Goal: Transaction & Acquisition: Purchase product/service

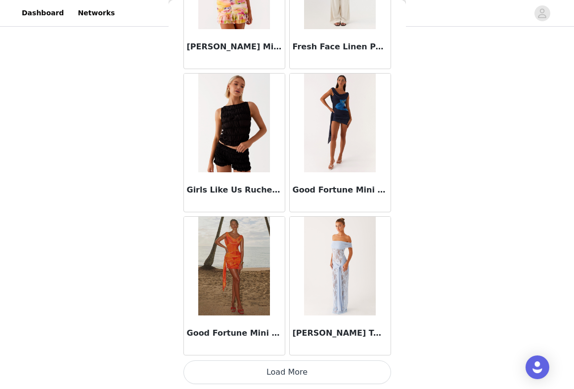
click at [283, 371] on button "Load More" at bounding box center [287, 373] width 208 height 24
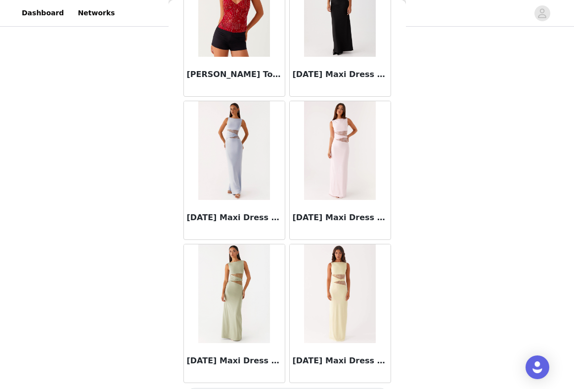
scroll to position [5399, 0]
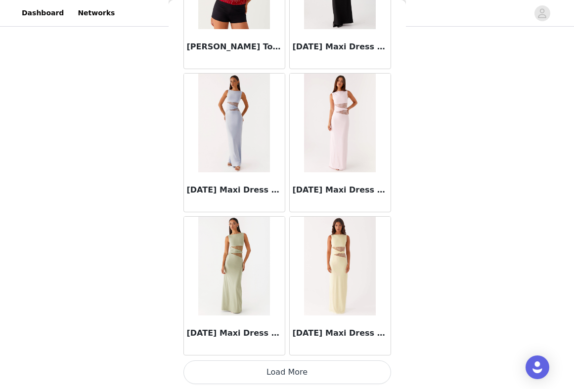
click at [294, 372] on button "Load More" at bounding box center [287, 373] width 208 height 24
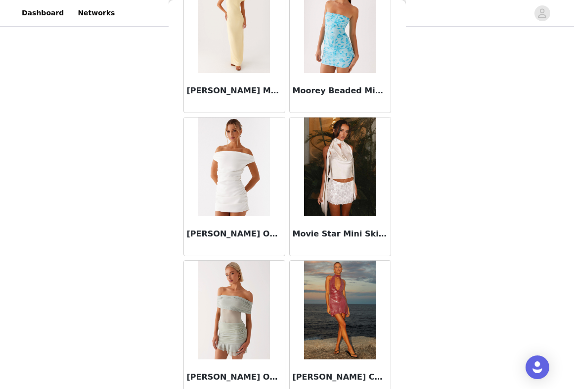
scroll to position [6698, 0]
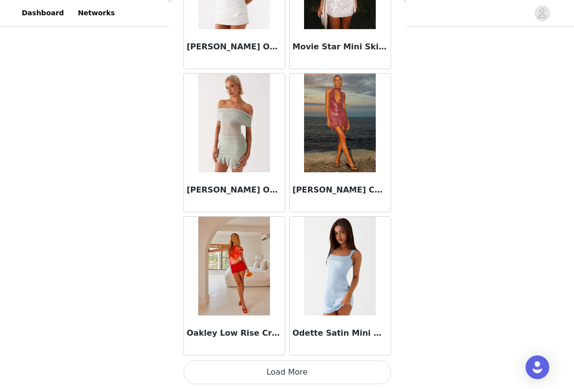
click at [273, 376] on button "Load More" at bounding box center [287, 373] width 208 height 24
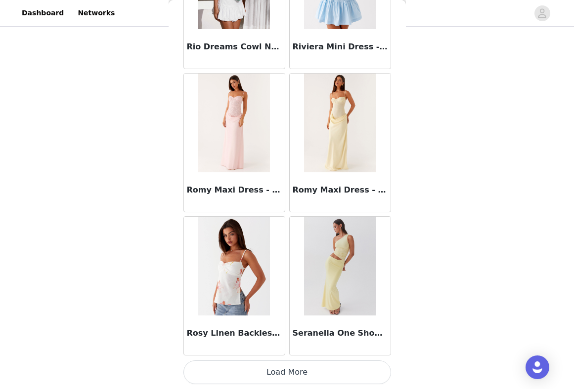
scroll to position [8288, 0]
click at [259, 374] on button "Load More" at bounding box center [287, 373] width 208 height 24
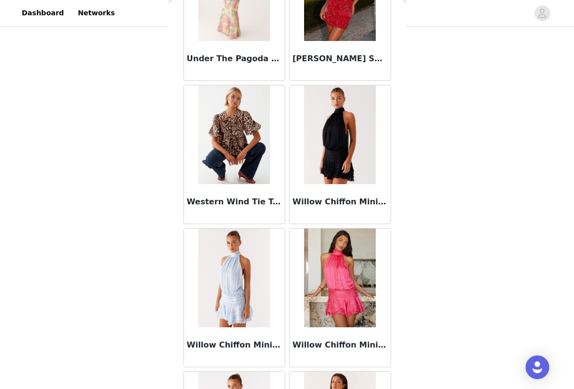
scroll to position [9720, 0]
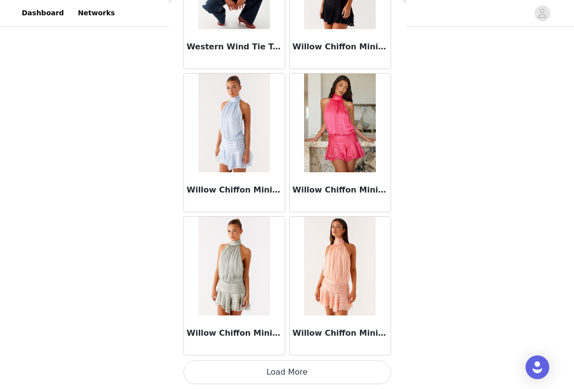
click at [291, 372] on button "Load More" at bounding box center [287, 373] width 208 height 24
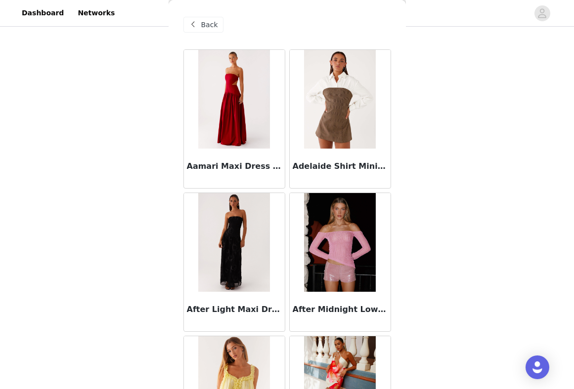
scroll to position [0, 0]
click at [199, 24] on div "Back" at bounding box center [203, 25] width 40 height 16
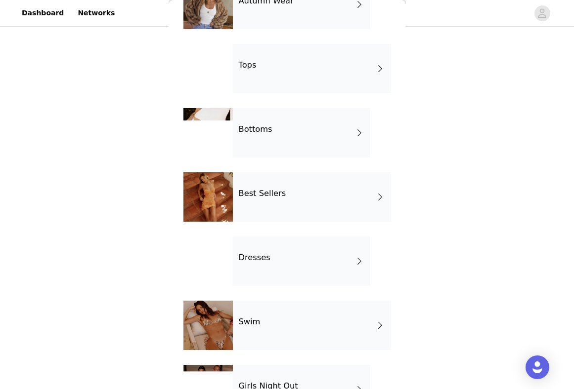
scroll to position [85, 0]
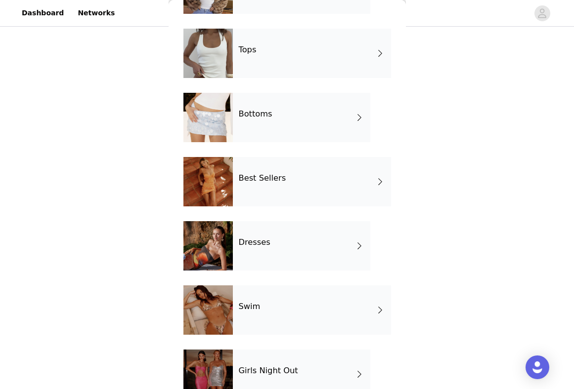
click at [272, 251] on div "Dresses" at bounding box center [301, 245] width 137 height 49
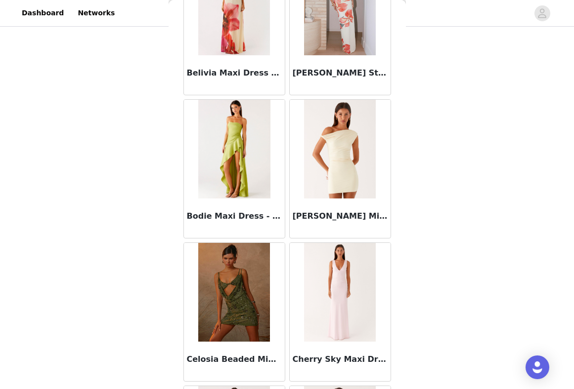
scroll to position [935, 0]
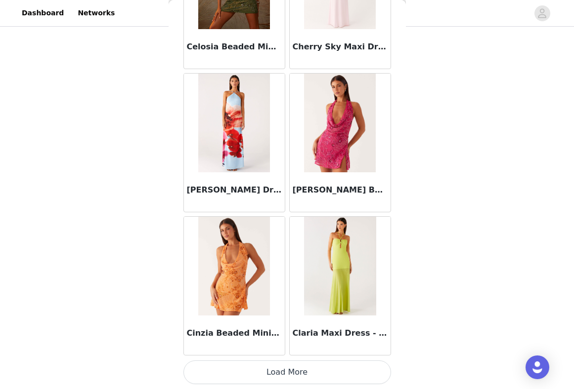
click at [269, 374] on button "Load More" at bounding box center [287, 373] width 208 height 24
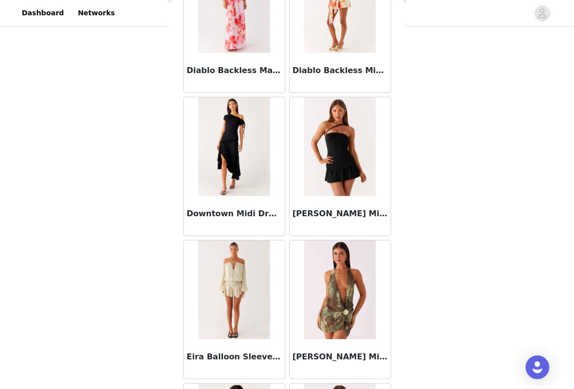
scroll to position [1816, 0]
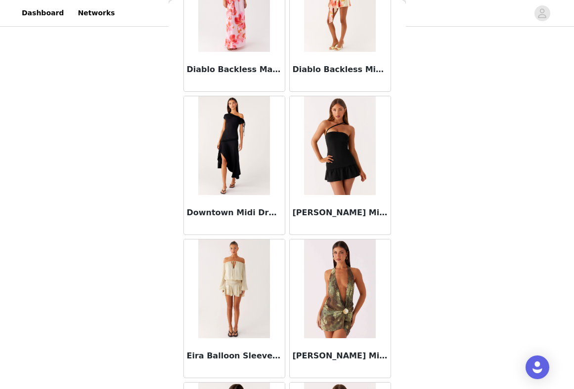
click at [463, 262] on div "STEP 1 OF 4 Select your styles! You will receive 7 products. 4/7 Selected All F…" at bounding box center [287, 65] width 574 height 506
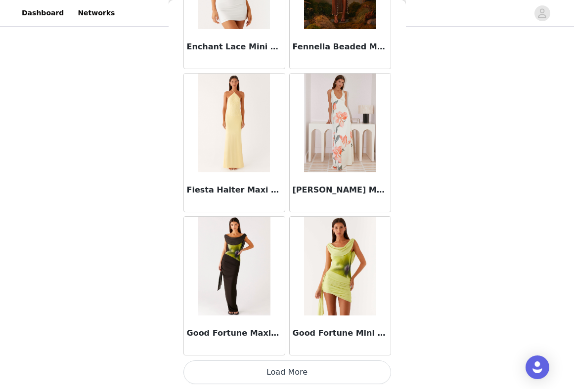
scroll to position [2556, 0]
click at [298, 378] on button "Load More" at bounding box center [287, 373] width 208 height 24
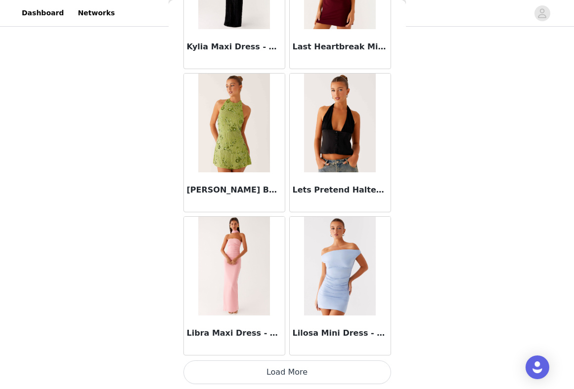
scroll to position [3989, 0]
click at [280, 380] on button "Load More" at bounding box center [287, 373] width 208 height 24
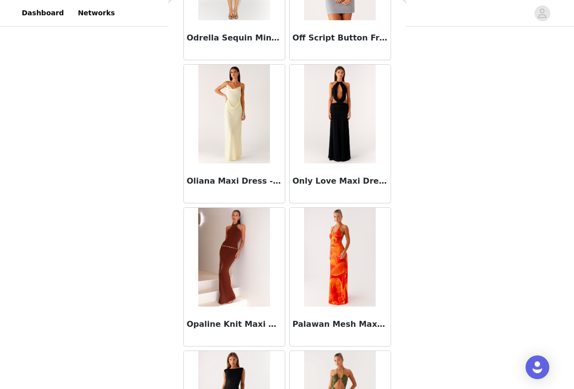
scroll to position [5288, 0]
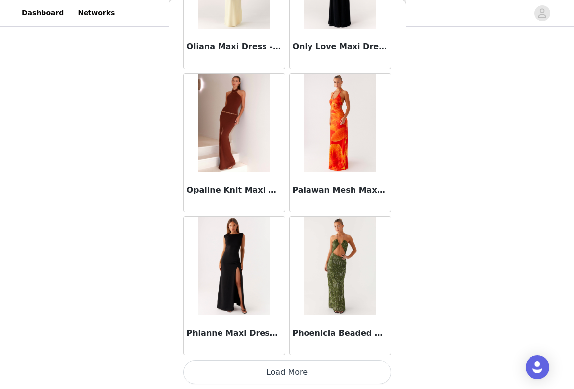
click at [281, 378] on button "Load More" at bounding box center [287, 373] width 208 height 24
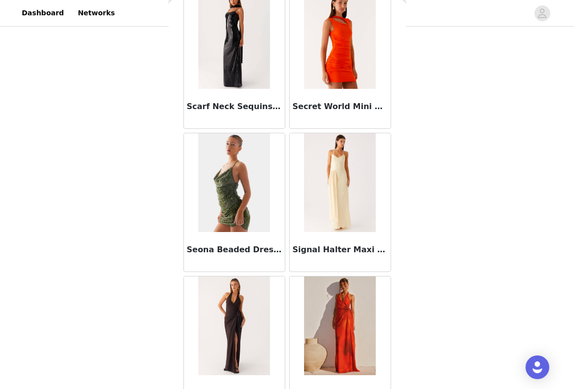
scroll to position [6509, 0]
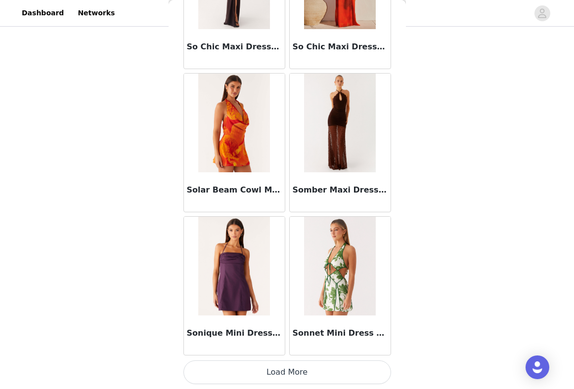
click at [268, 375] on button "Load More" at bounding box center [287, 373] width 208 height 24
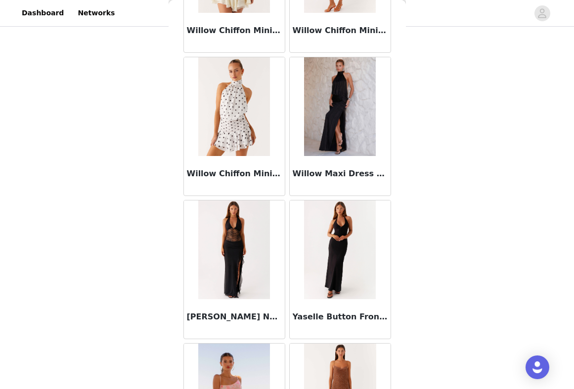
scroll to position [8205, 0]
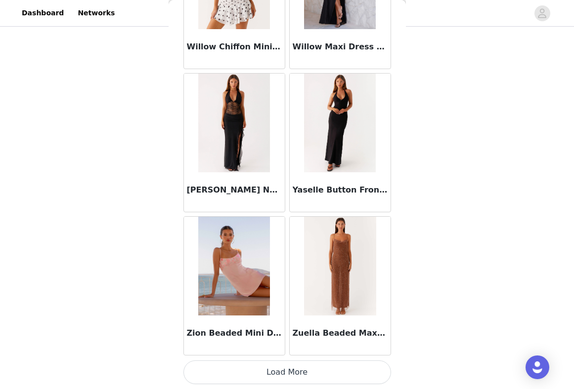
click at [264, 379] on button "Load More" at bounding box center [287, 373] width 208 height 24
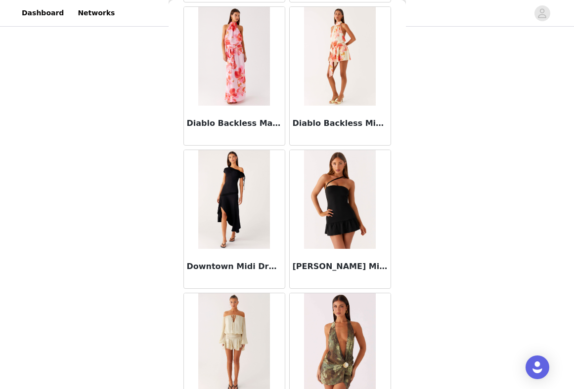
scroll to position [1765, 0]
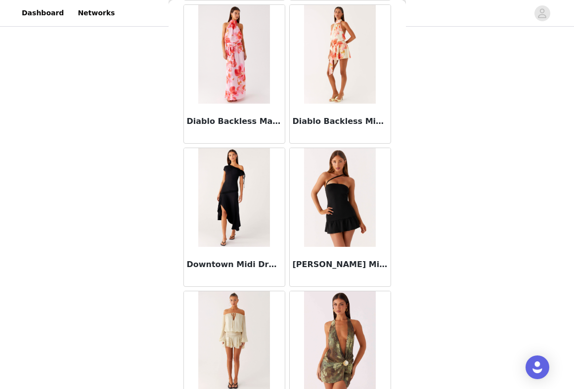
click at [239, 324] on img at bounding box center [234, 341] width 72 height 99
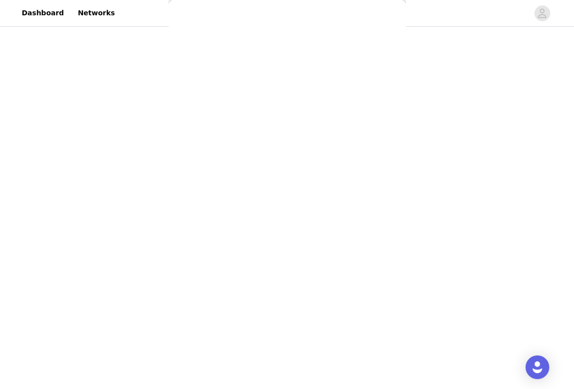
scroll to position [0, 0]
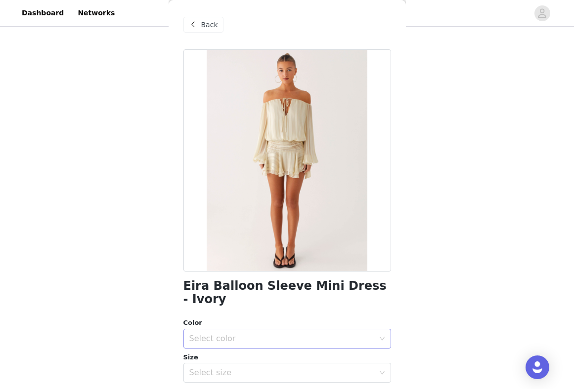
click at [205, 330] on div "Select color" at bounding box center [283, 339] width 189 height 19
click at [222, 342] on li "Ivory" at bounding box center [287, 347] width 208 height 16
click at [213, 368] on div "Select size" at bounding box center [281, 373] width 185 height 10
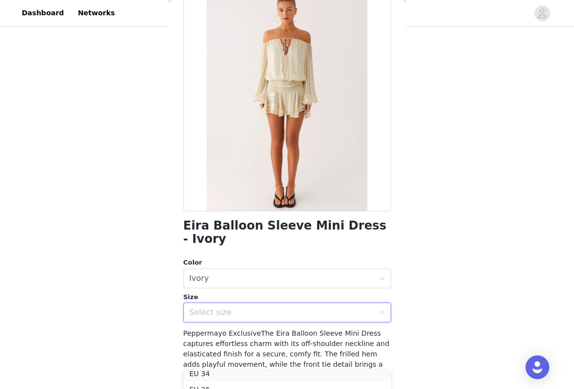
scroll to position [18, 0]
click at [208, 377] on li "EU 34" at bounding box center [287, 379] width 208 height 16
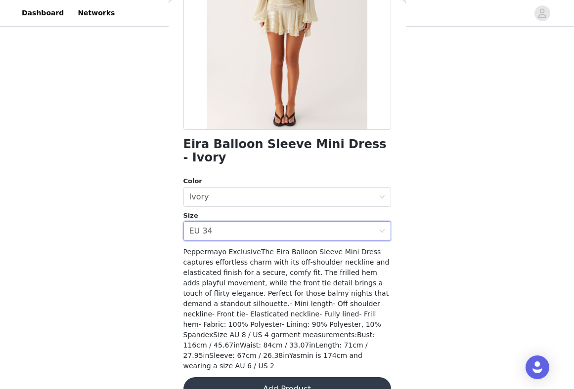
scroll to position [141, 0]
click at [290, 378] on button "Add Product" at bounding box center [287, 390] width 208 height 24
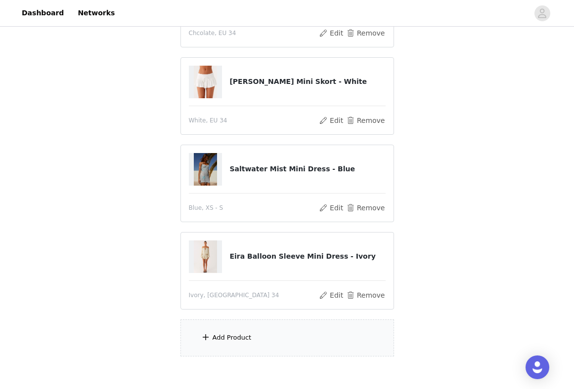
scroll to position [259, 0]
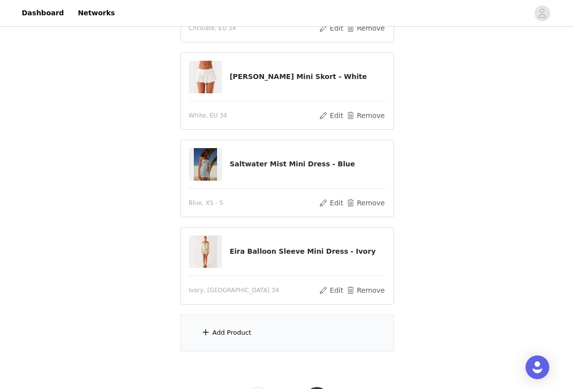
click at [207, 334] on span at bounding box center [206, 333] width 10 height 12
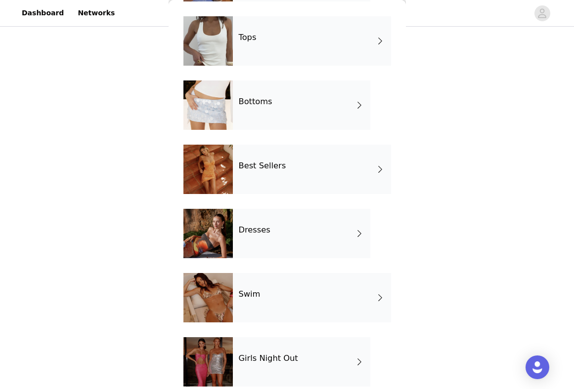
scroll to position [184, 0]
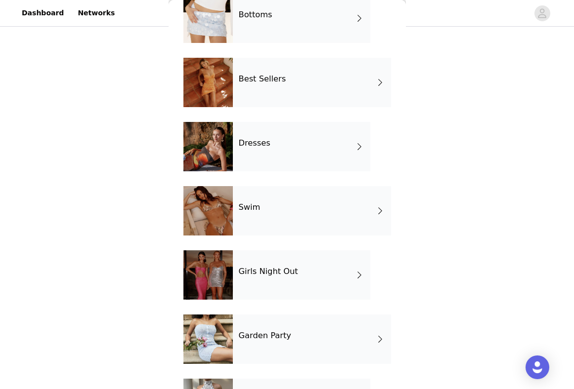
click at [260, 268] on h4 "Girls Night Out" at bounding box center [268, 271] width 59 height 9
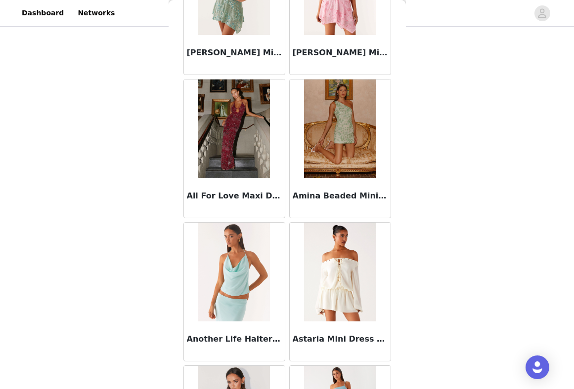
scroll to position [687, 0]
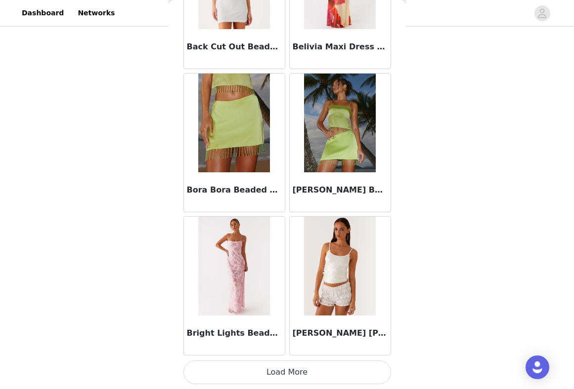
click at [297, 370] on button "Load More" at bounding box center [287, 373] width 208 height 24
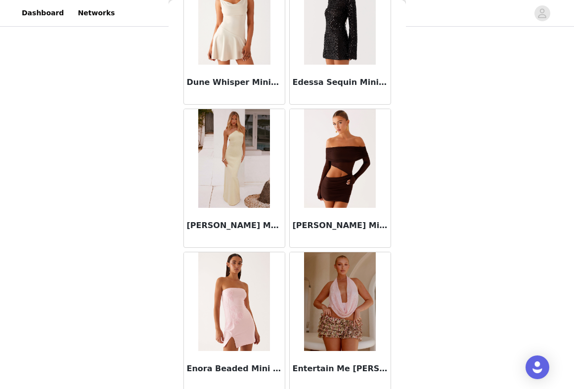
scroll to position [2553, 0]
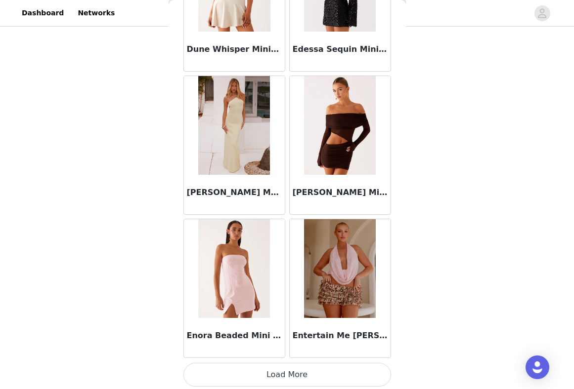
click at [260, 379] on button "Load More" at bounding box center [287, 375] width 208 height 24
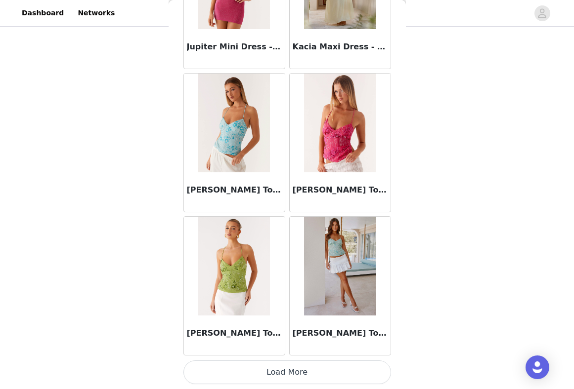
scroll to position [304, 0]
click at [277, 364] on button "Load More" at bounding box center [287, 373] width 208 height 24
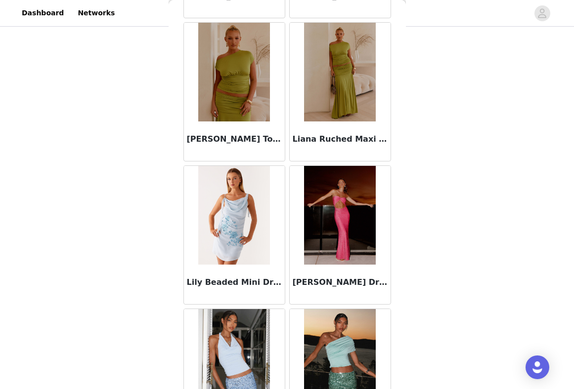
scroll to position [5169, 0]
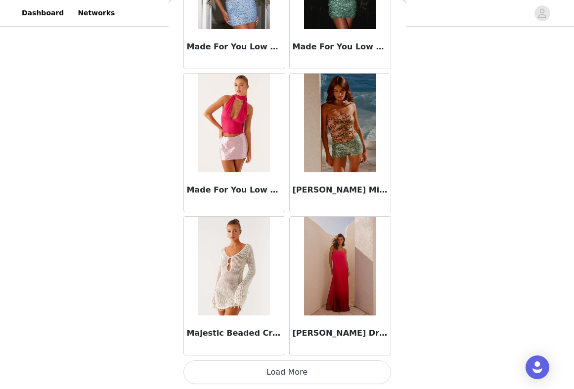
click at [284, 373] on button "Load More" at bounding box center [287, 373] width 208 height 24
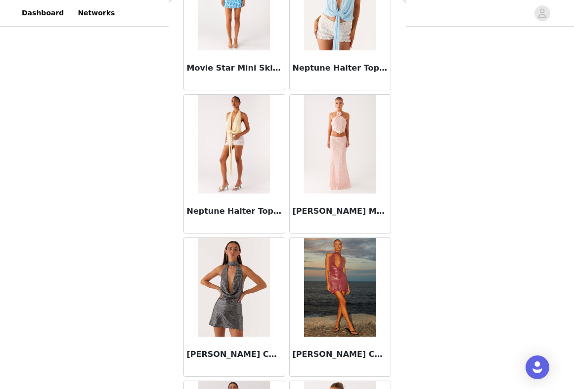
scroll to position [6547, 0]
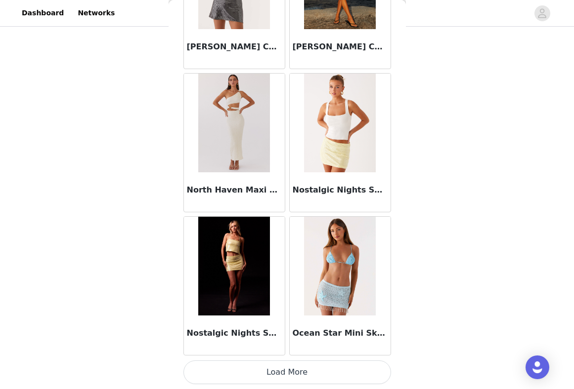
click at [296, 377] on button "Load More" at bounding box center [287, 373] width 208 height 24
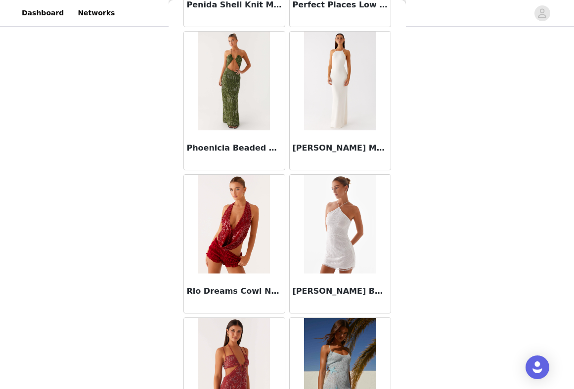
scroll to position [8036, 0]
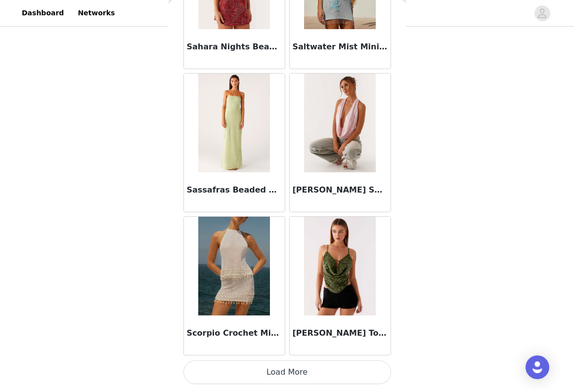
click at [290, 367] on button "Load More" at bounding box center [287, 373] width 208 height 24
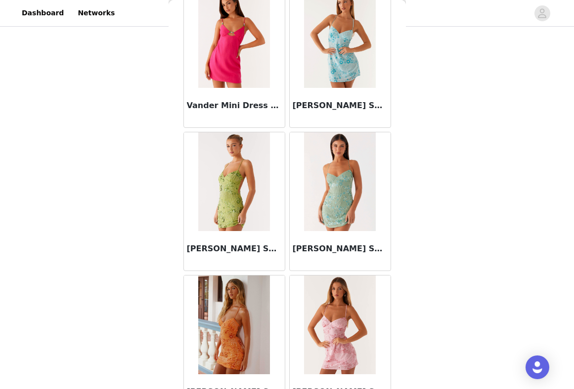
scroll to position [9180, 0]
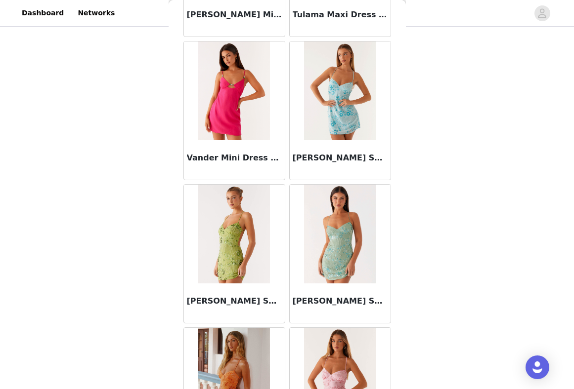
click at [233, 247] on img at bounding box center [234, 234] width 72 height 99
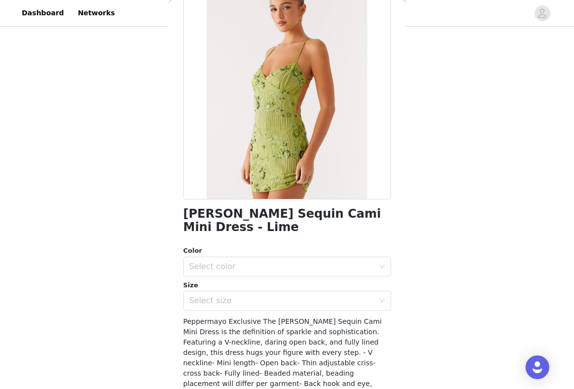
scroll to position [83, 0]
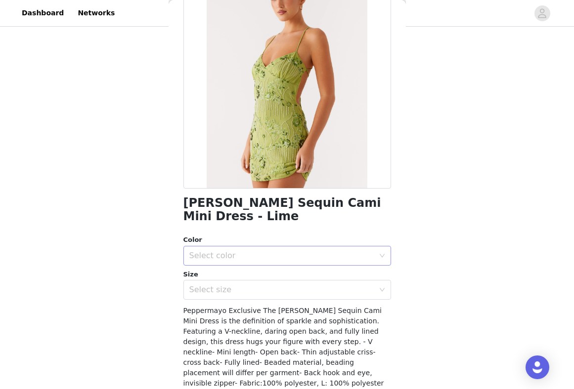
click at [214, 247] on div "Select color" at bounding box center [283, 256] width 189 height 19
click at [235, 259] on li "Lime" at bounding box center [287, 264] width 208 height 16
click at [214, 285] on div "Select size" at bounding box center [281, 290] width 185 height 10
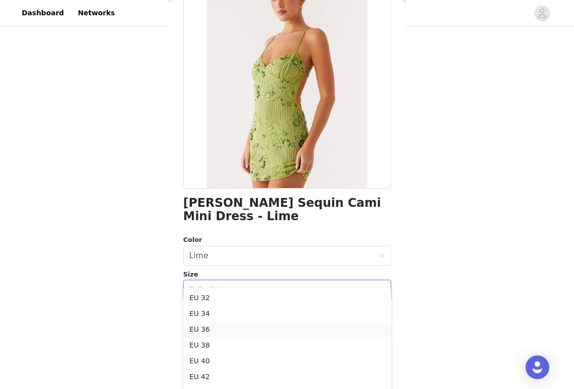
click at [208, 332] on li "EU 36" at bounding box center [287, 330] width 208 height 16
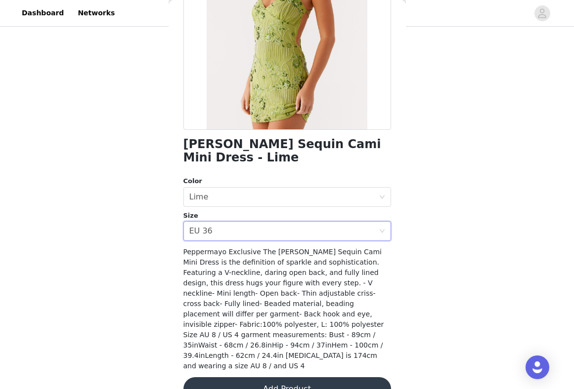
scroll to position [141, 0]
click at [282, 378] on button "Add Product" at bounding box center [287, 390] width 208 height 24
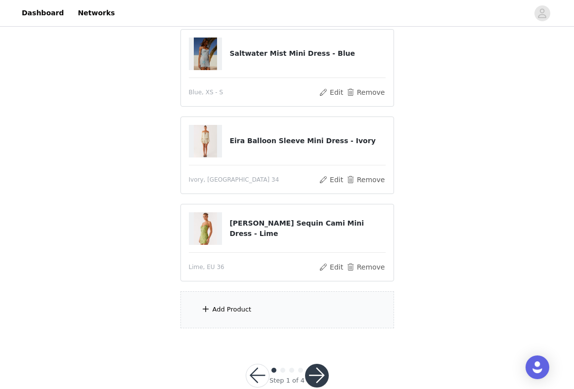
scroll to position [380, 0]
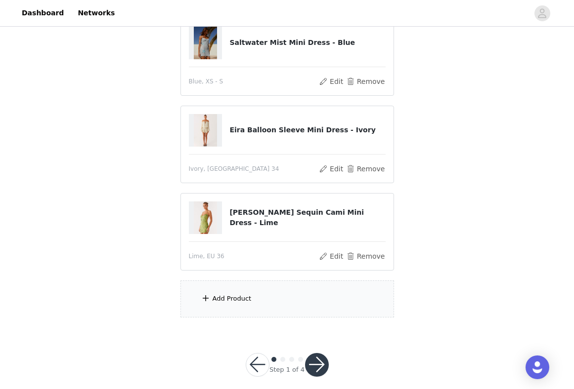
click at [232, 295] on div "Add Product" at bounding box center [231, 299] width 39 height 10
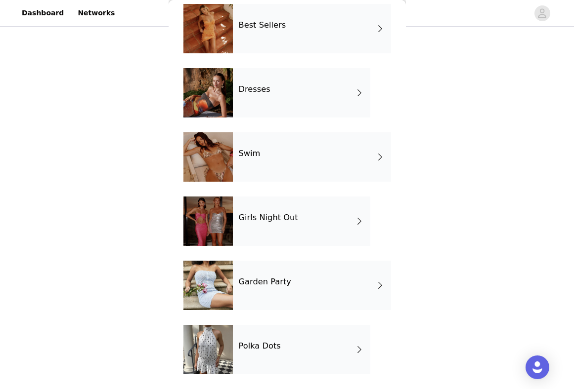
scroll to position [238, 0]
click at [295, 229] on div "Girls Night Out" at bounding box center [301, 221] width 137 height 49
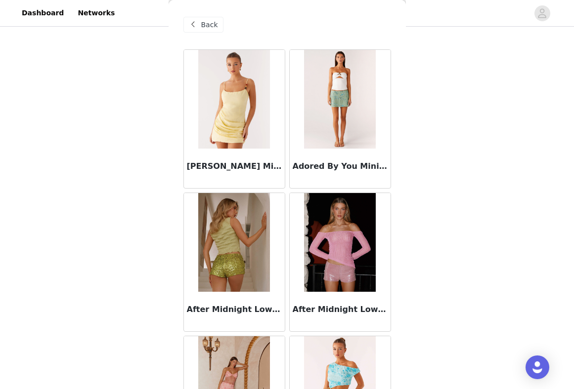
scroll to position [0, 0]
click at [205, 27] on span "Back" at bounding box center [209, 25] width 17 height 10
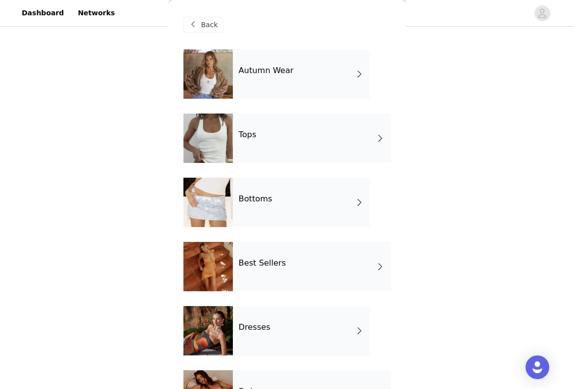
click at [269, 139] on div "Tops" at bounding box center [312, 138] width 158 height 49
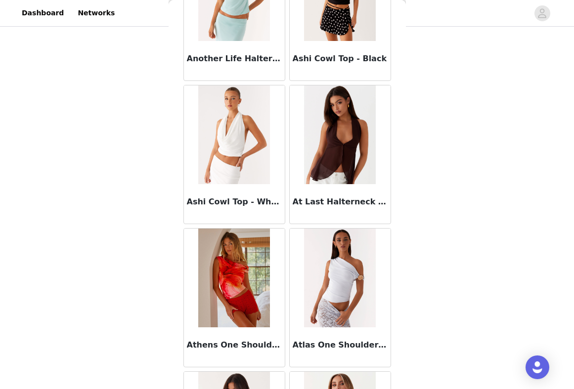
scroll to position [800, 0]
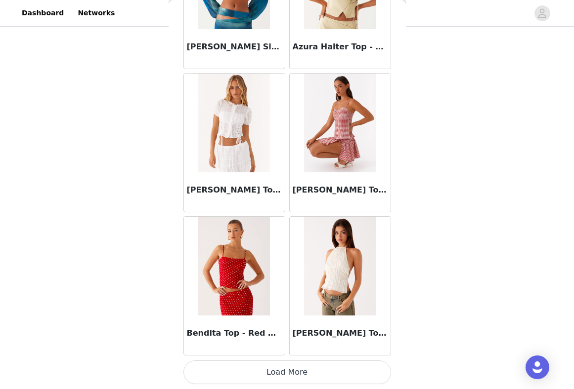
click at [284, 374] on button "Load More" at bounding box center [287, 373] width 208 height 24
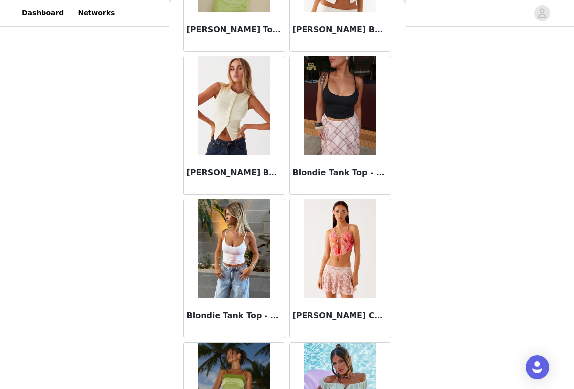
scroll to position [1570, 0]
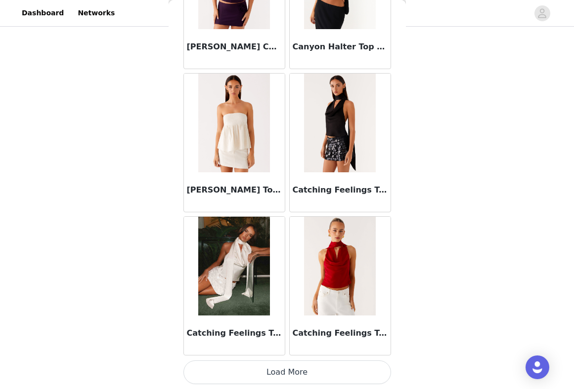
click at [257, 370] on button "Load More" at bounding box center [287, 373] width 208 height 24
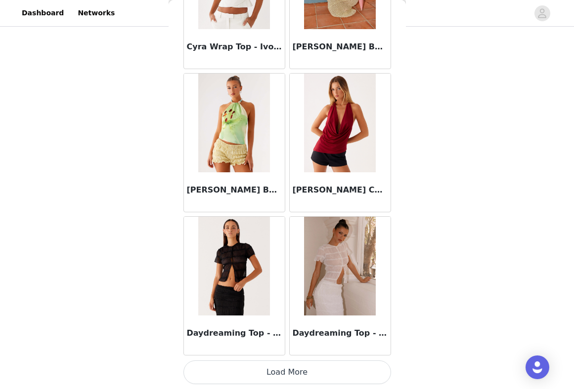
scroll to position [3989, 0]
click at [262, 366] on button "Load More" at bounding box center [287, 373] width 208 height 24
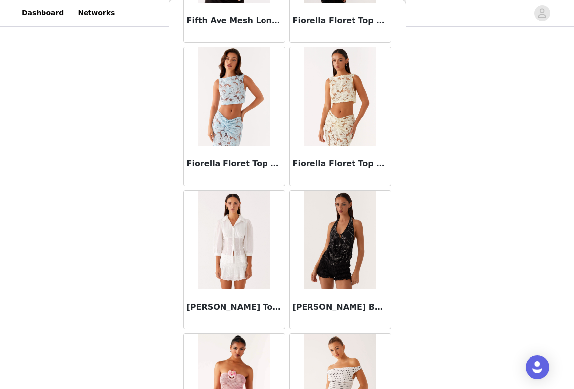
scroll to position [5395, 0]
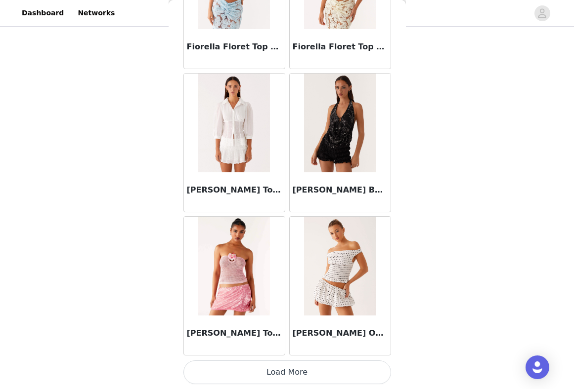
click at [284, 365] on button "Load More" at bounding box center [287, 373] width 208 height 24
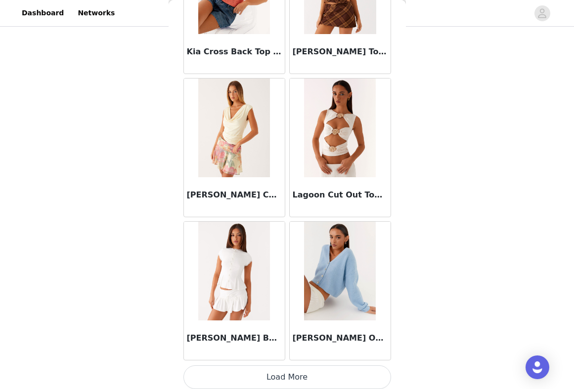
scroll to position [6852, 0]
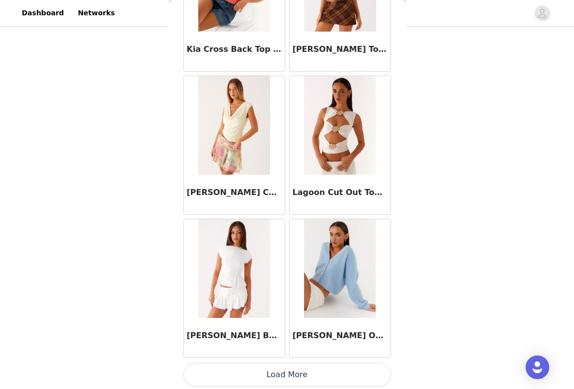
click at [248, 380] on button "Load More" at bounding box center [287, 375] width 208 height 24
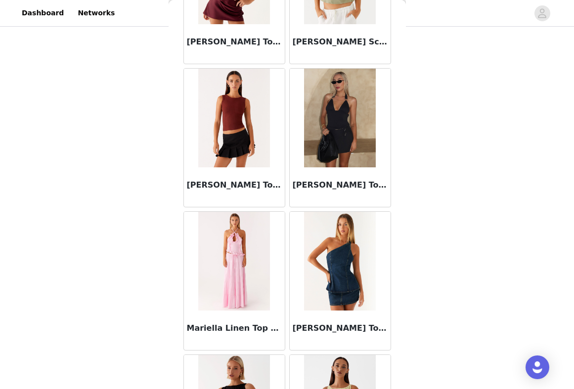
scroll to position [7945, 0]
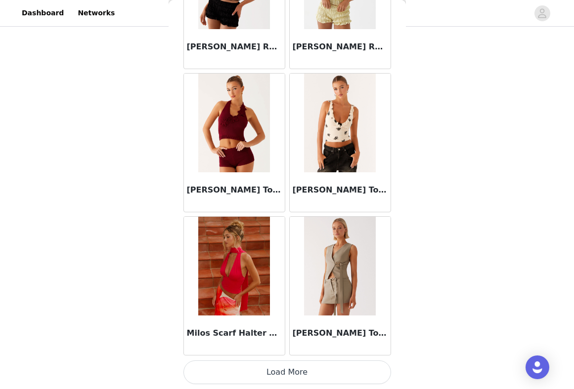
click at [271, 366] on button "Load More" at bounding box center [287, 373] width 208 height 24
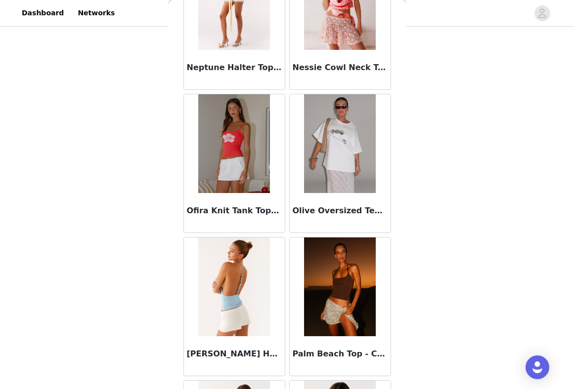
scroll to position [9234, 0]
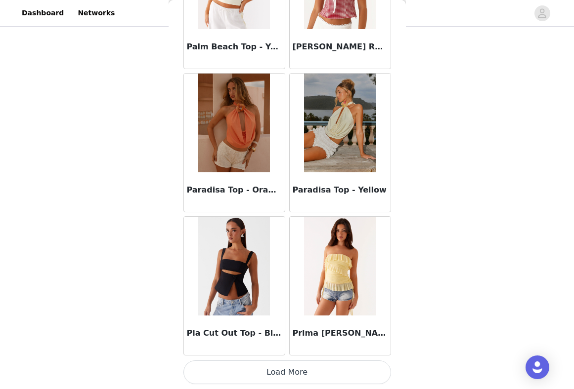
click at [264, 368] on button "Load More" at bounding box center [287, 373] width 208 height 24
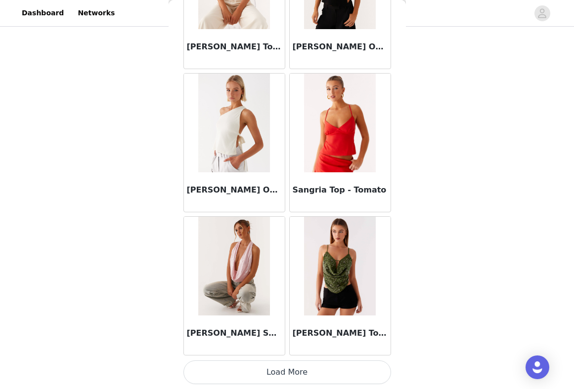
scroll to position [389, 0]
click at [278, 368] on button "Load More" at bounding box center [287, 373] width 208 height 24
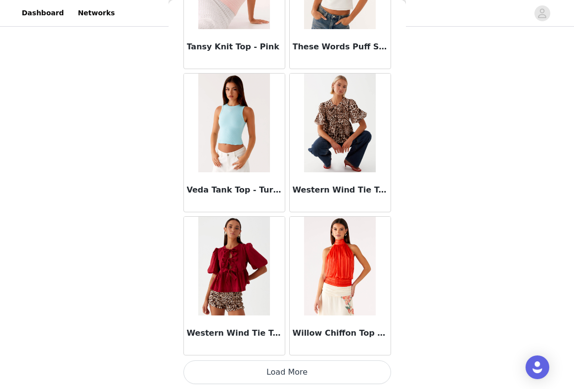
click at [315, 372] on button "Load More" at bounding box center [287, 373] width 208 height 24
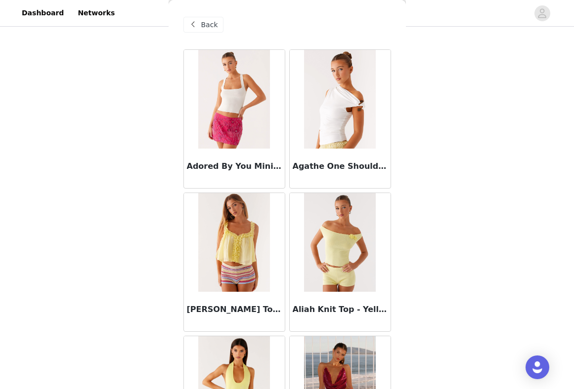
scroll to position [0, 0]
click at [201, 20] on span "Back" at bounding box center [209, 25] width 17 height 10
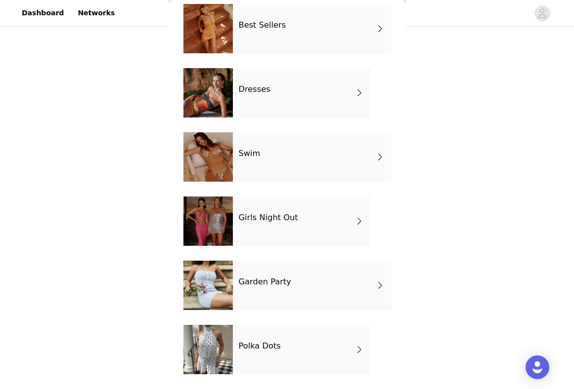
scroll to position [238, 0]
click at [284, 276] on div "Garden Party" at bounding box center [312, 285] width 158 height 49
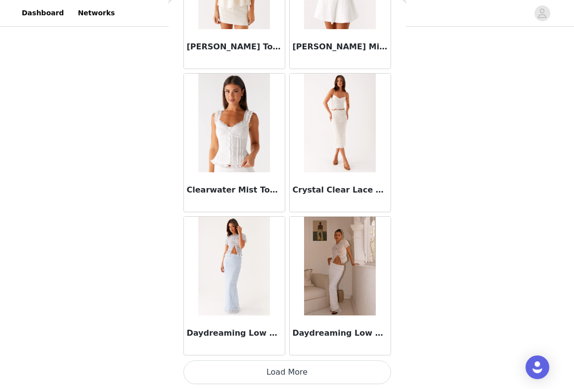
scroll to position [1123, 0]
click at [254, 375] on button "Load More" at bounding box center [287, 373] width 208 height 24
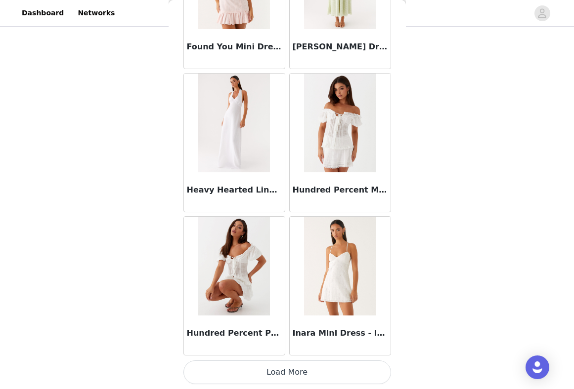
scroll to position [2556, 0]
click at [235, 369] on button "Load More" at bounding box center [287, 373] width 208 height 24
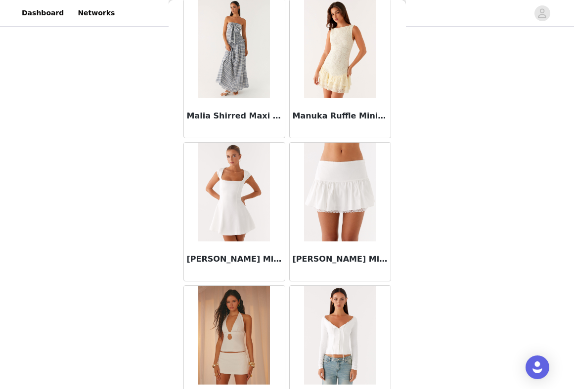
scroll to position [3951, 0]
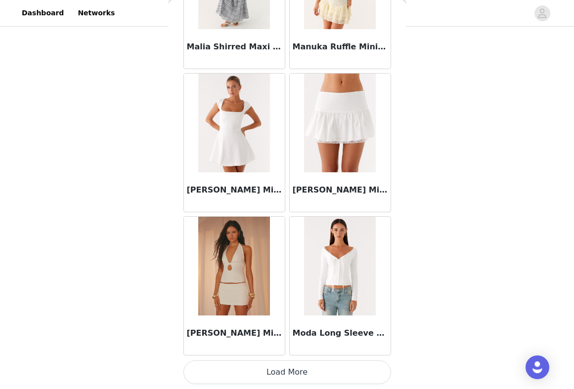
click at [265, 376] on button "Load More" at bounding box center [287, 373] width 208 height 24
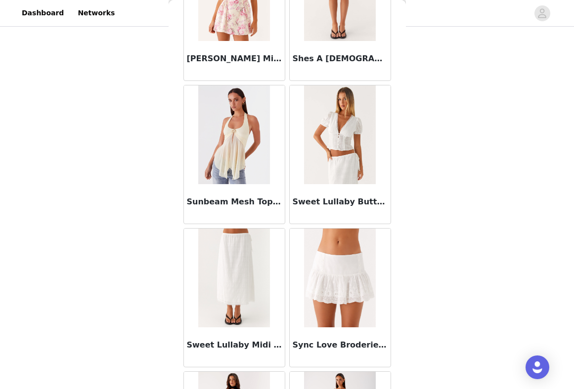
scroll to position [4694, 0]
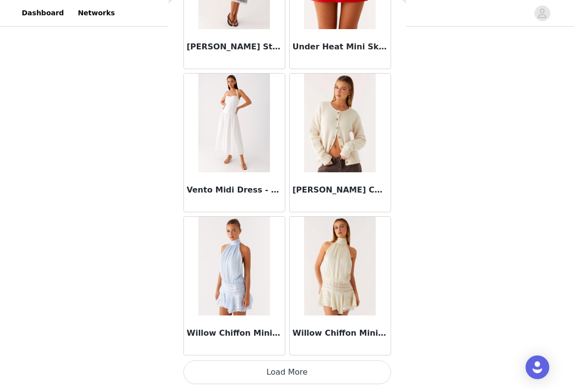
click at [242, 375] on button "Load More" at bounding box center [287, 373] width 208 height 24
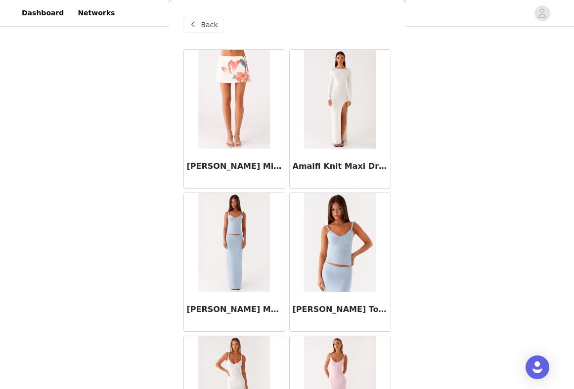
scroll to position [0, 0]
click at [200, 24] on div "Back" at bounding box center [203, 25] width 40 height 16
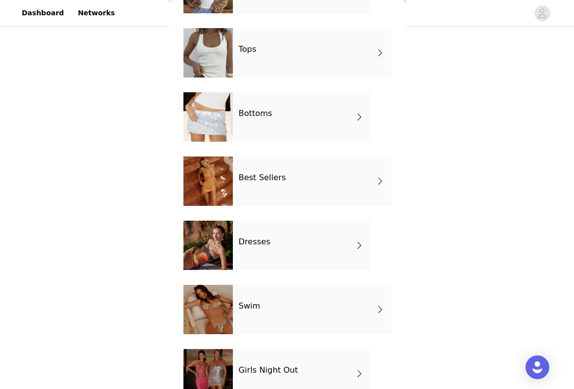
scroll to position [87, 0]
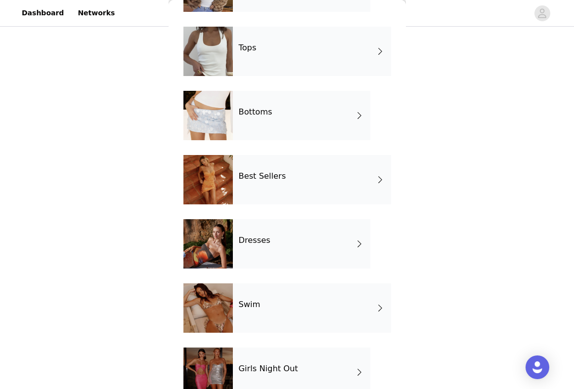
click at [292, 184] on div "Best Sellers" at bounding box center [312, 179] width 158 height 49
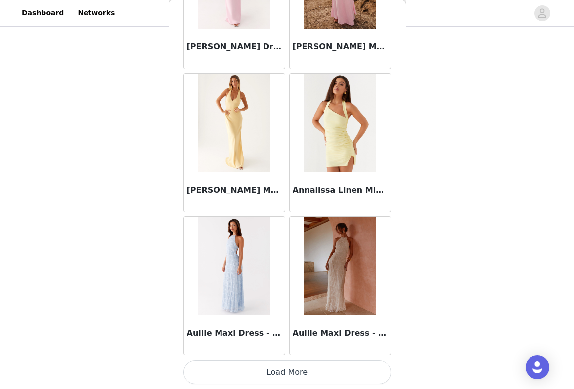
scroll to position [1123, 0]
click at [259, 367] on button "Load More" at bounding box center [287, 373] width 208 height 24
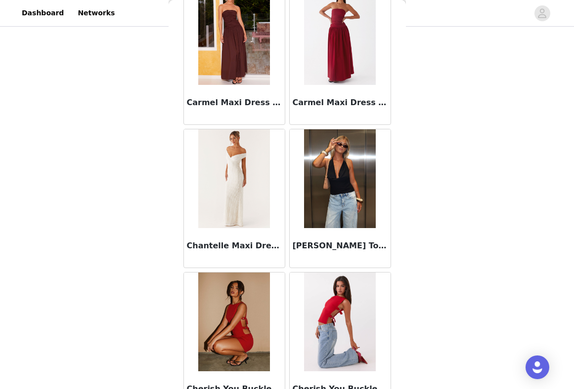
scroll to position [2391, 0]
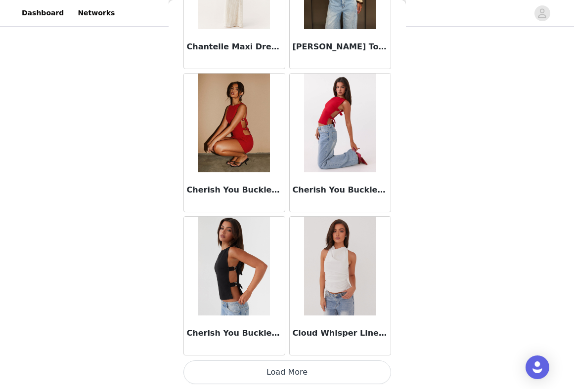
click at [255, 371] on button "Load More" at bounding box center [287, 373] width 208 height 24
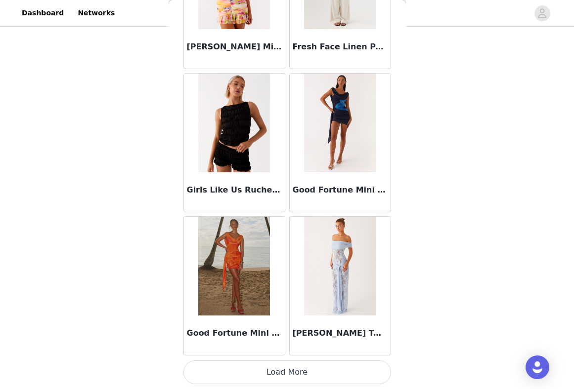
scroll to position [3989, 0]
click at [299, 368] on button "Load More" at bounding box center [287, 373] width 208 height 24
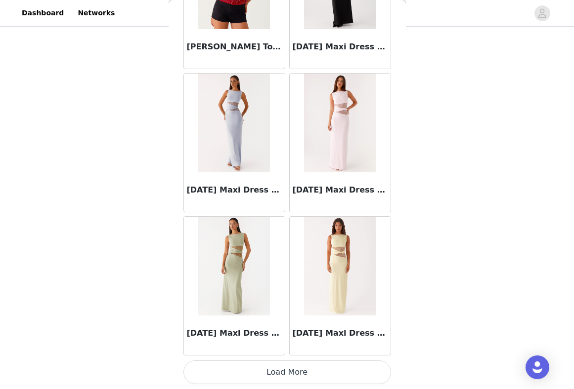
scroll to position [391, 0]
click at [273, 374] on button "Load More" at bounding box center [287, 373] width 208 height 24
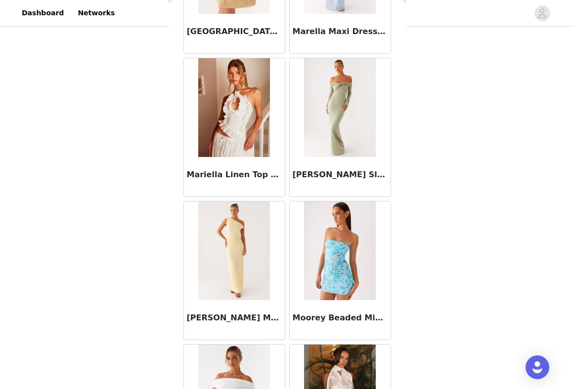
scroll to position [6440, 0]
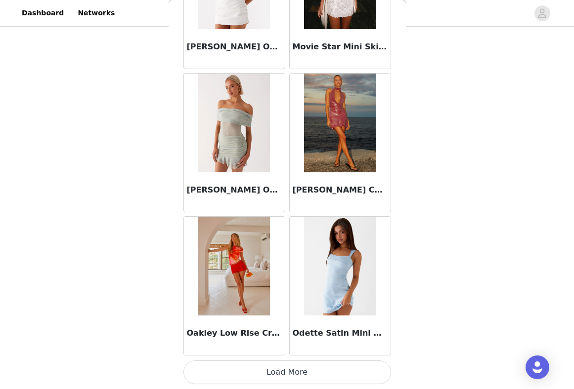
click at [288, 368] on button "Load More" at bounding box center [287, 373] width 208 height 24
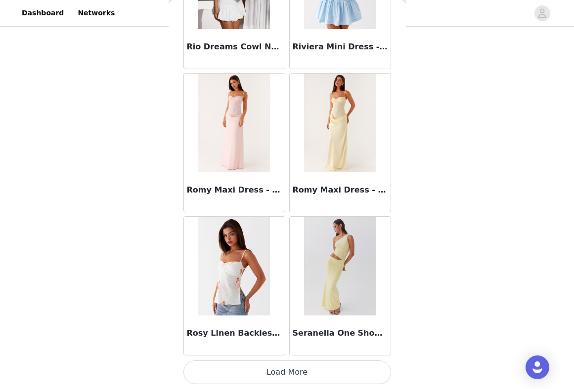
click at [259, 376] on button "Load More" at bounding box center [287, 373] width 208 height 24
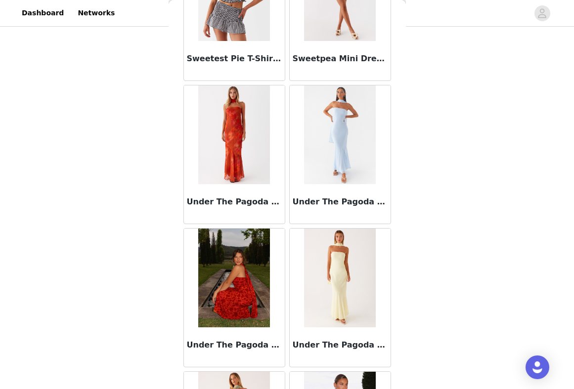
scroll to position [9145, 0]
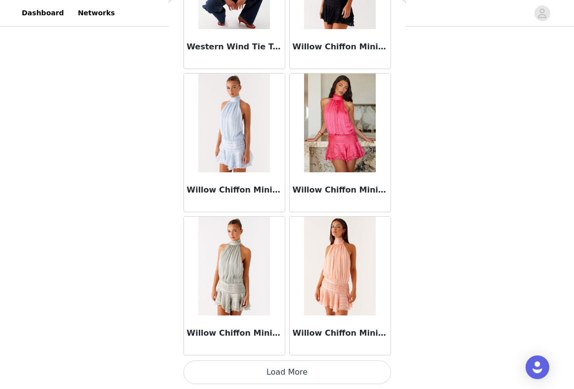
click at [249, 366] on button "Load More" at bounding box center [287, 373] width 208 height 24
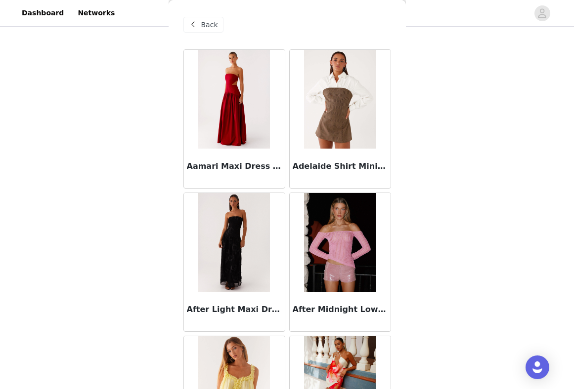
scroll to position [0, 0]
click at [201, 27] on span "Back" at bounding box center [209, 25] width 17 height 10
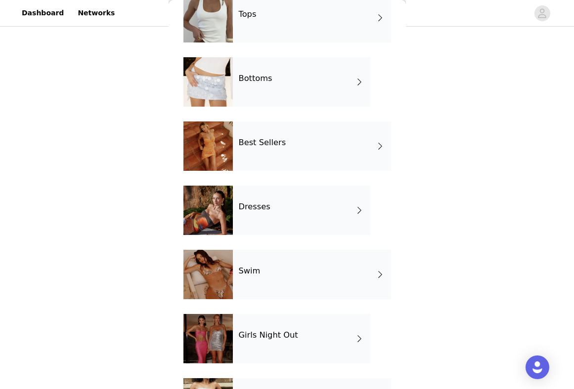
scroll to position [92, 0]
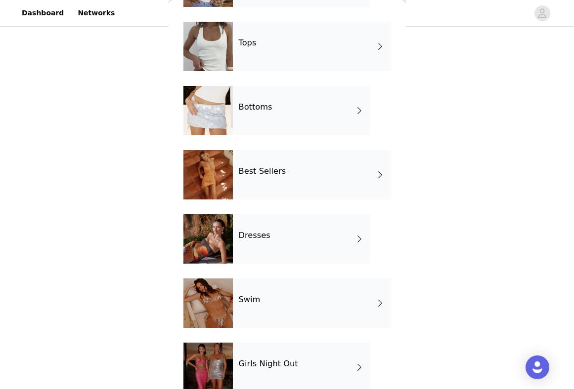
click at [269, 292] on div "Swim" at bounding box center [312, 303] width 158 height 49
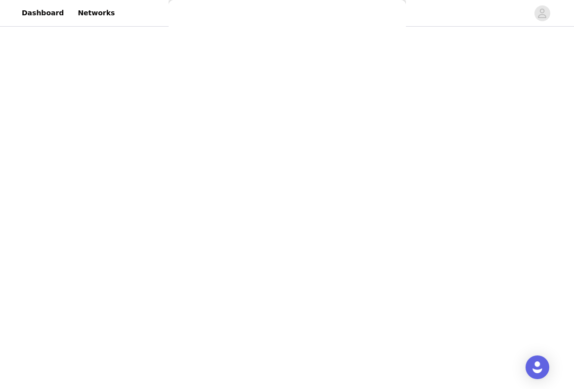
scroll to position [0, 0]
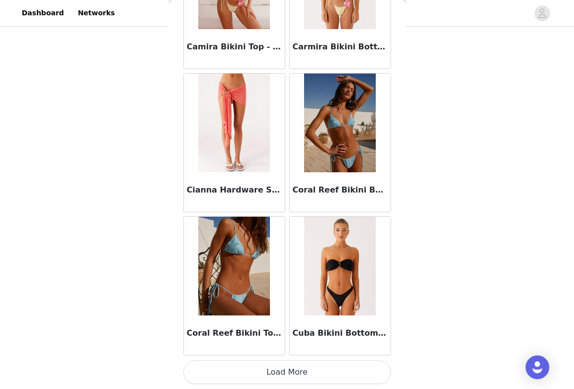
click at [263, 372] on button "Load More" at bounding box center [287, 373] width 208 height 24
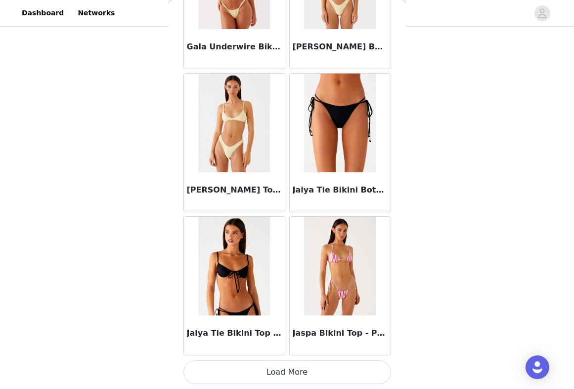
click at [287, 365] on button "Load More" at bounding box center [287, 373] width 208 height 24
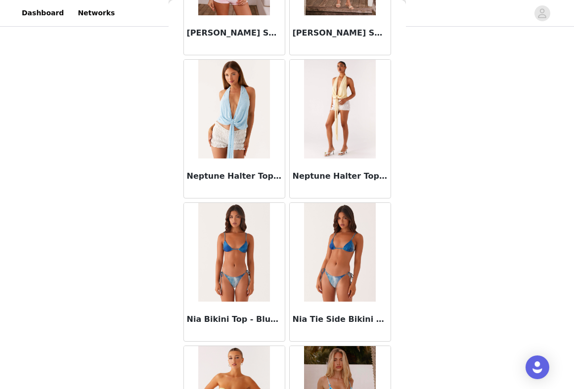
scroll to position [3889, 0]
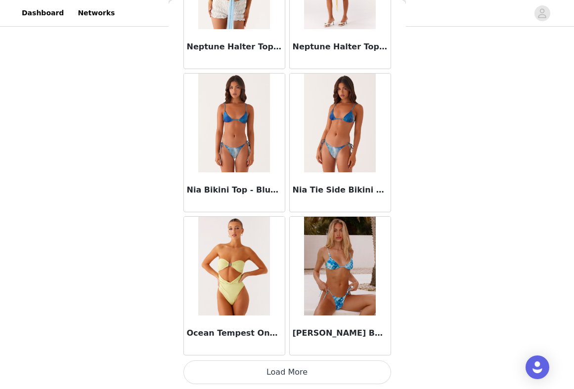
click at [280, 371] on button "Load More" at bounding box center [287, 373] width 208 height 24
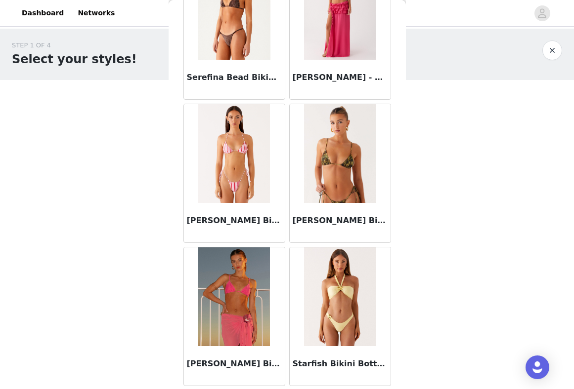
scroll to position [4811, 0]
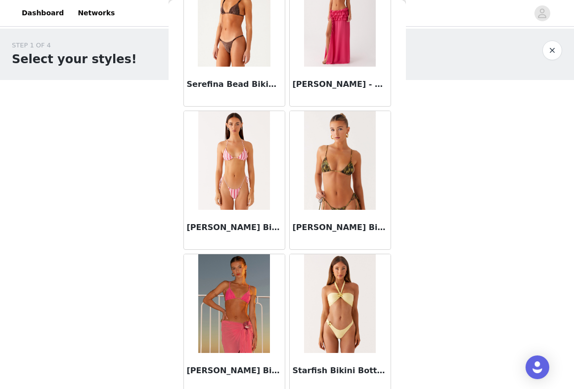
click at [336, 26] on img at bounding box center [340, 17] width 72 height 99
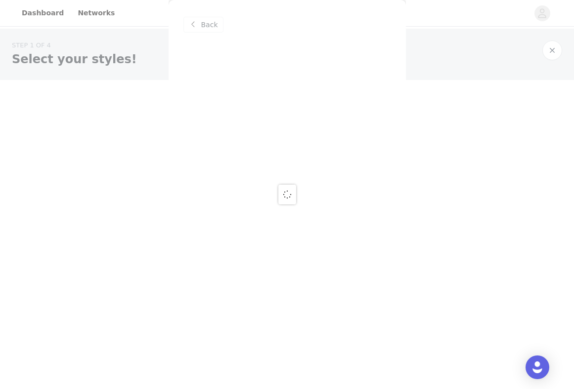
scroll to position [0, 0]
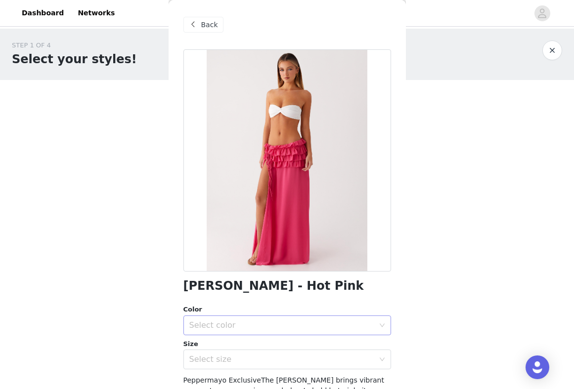
click at [231, 324] on div "Select color" at bounding box center [281, 326] width 185 height 10
click at [223, 347] on li "Hot Pink" at bounding box center [287, 347] width 208 height 16
click at [215, 361] on div "Select size" at bounding box center [281, 360] width 185 height 10
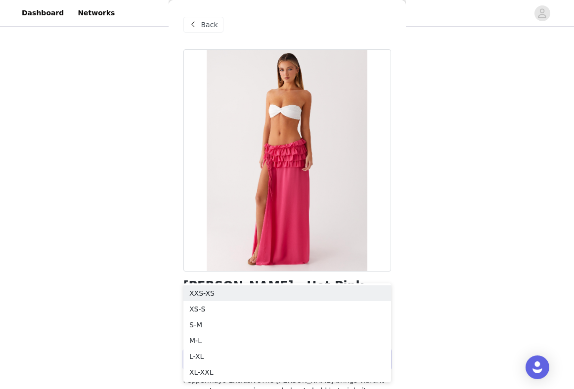
scroll to position [88, 0]
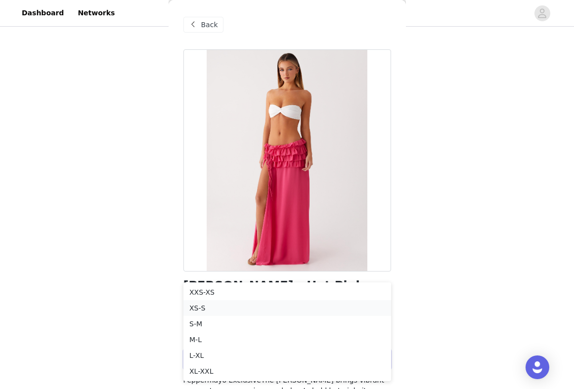
click at [202, 307] on li "XS-S" at bounding box center [287, 308] width 208 height 16
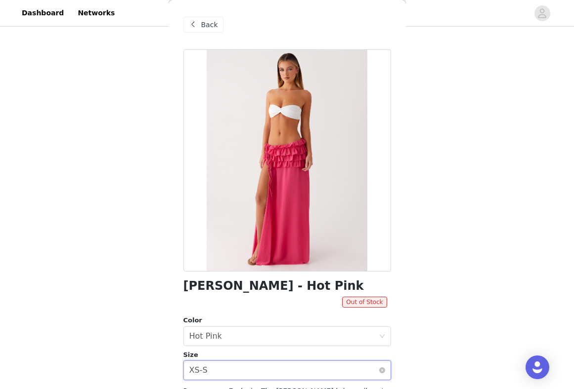
click at [219, 369] on div "Select size XS-S" at bounding box center [283, 370] width 189 height 19
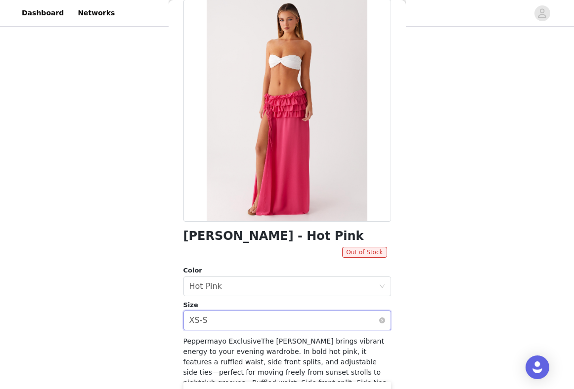
click at [214, 321] on div "Select size XS-S" at bounding box center [283, 320] width 189 height 19
click at [210, 322] on div "Select size XS-S" at bounding box center [283, 320] width 189 height 19
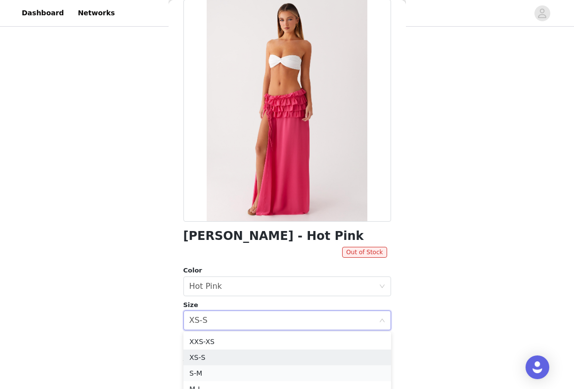
click at [200, 371] on li "S-M" at bounding box center [287, 374] width 208 height 16
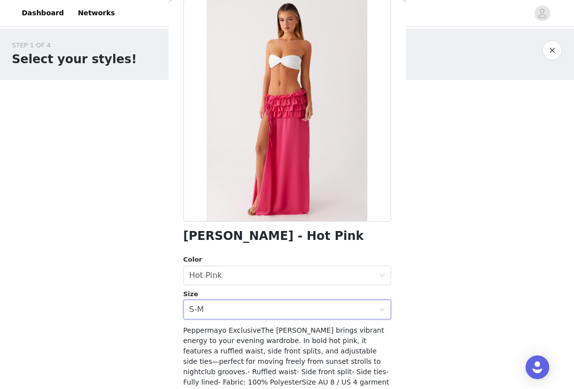
scroll to position [0, 0]
click at [132, 131] on div "STEP 1 OF 4 Select your styles! You will receive 7 products. 6/7 Selected All F…" at bounding box center [287, 369] width 574 height 681
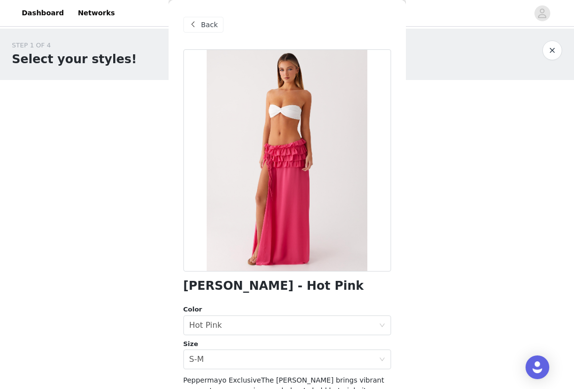
click at [215, 19] on div "Back" at bounding box center [203, 25] width 40 height 16
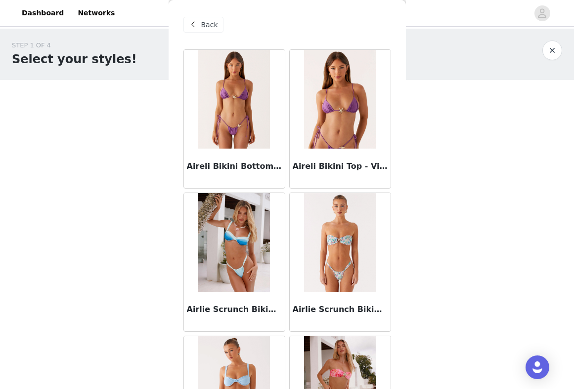
click at [197, 21] on span at bounding box center [193, 25] width 12 height 12
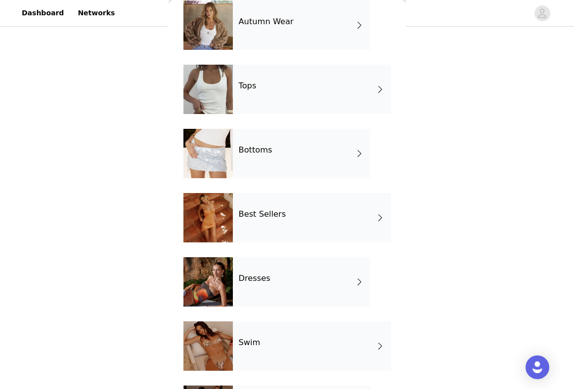
scroll to position [33, 0]
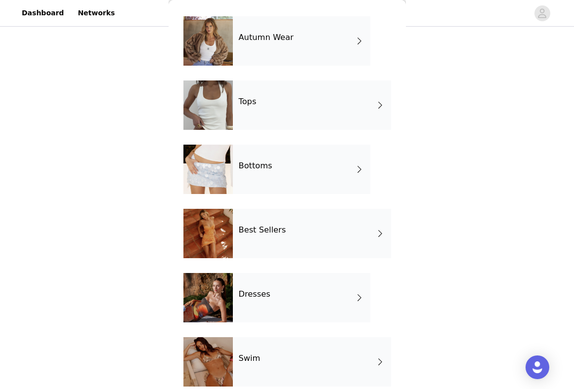
click at [283, 170] on div "Bottoms" at bounding box center [301, 169] width 137 height 49
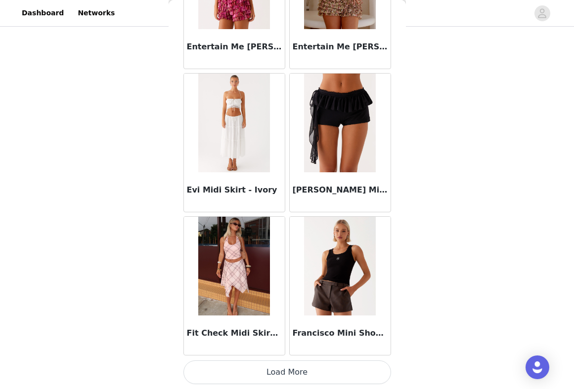
scroll to position [72, 0]
click at [255, 365] on button "Load More" at bounding box center [287, 373] width 208 height 24
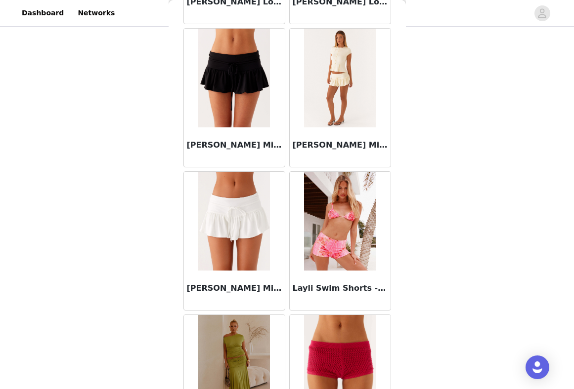
scroll to position [2464, 0]
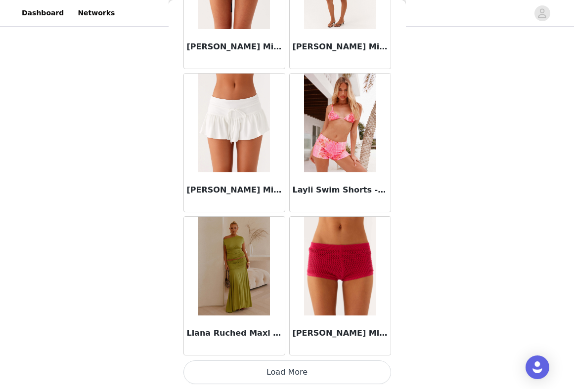
click at [254, 376] on button "Load More" at bounding box center [287, 373] width 208 height 24
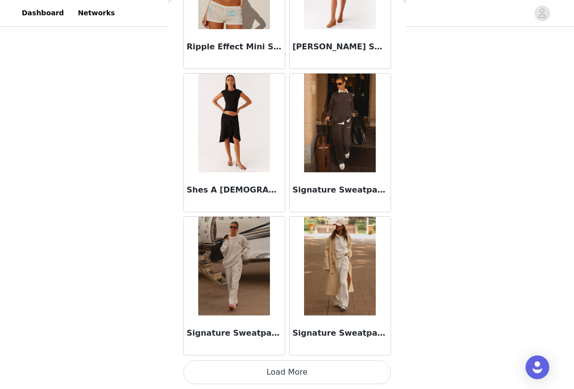
scroll to position [3989, 0]
click at [270, 375] on button "Load More" at bounding box center [287, 373] width 208 height 24
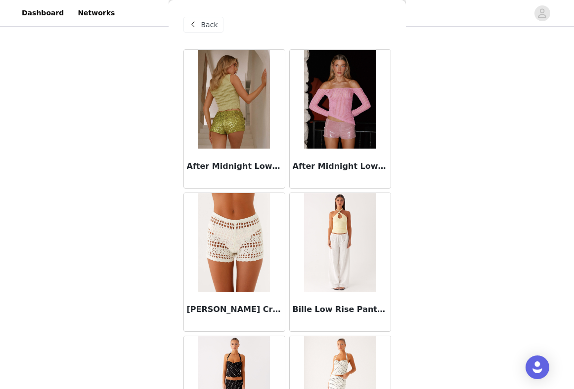
scroll to position [0, 0]
click at [213, 27] on span "Back" at bounding box center [209, 25] width 17 height 10
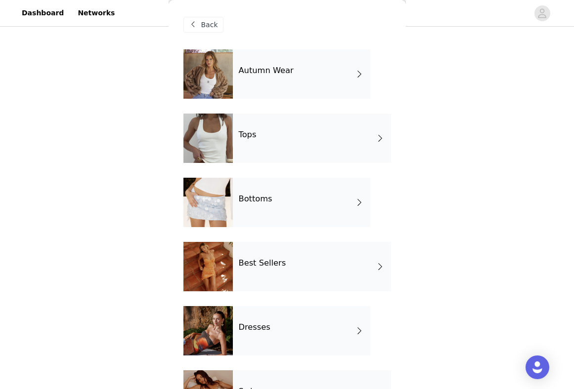
click at [261, 325] on h4 "Dresses" at bounding box center [255, 327] width 32 height 9
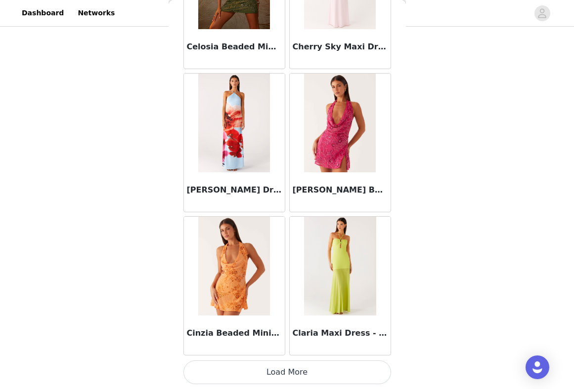
scroll to position [1123, 0]
click at [252, 372] on button "Load More" at bounding box center [287, 373] width 208 height 24
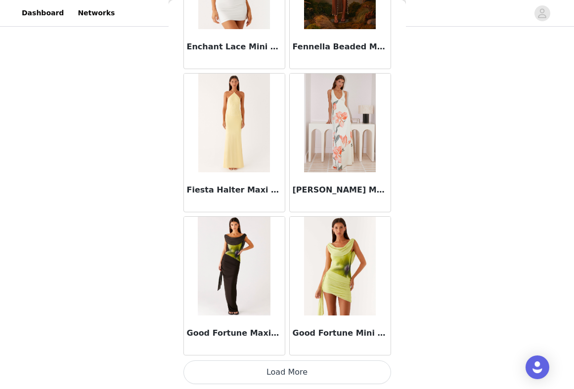
scroll to position [2556, 0]
click at [272, 367] on button "Load More" at bounding box center [287, 373] width 208 height 24
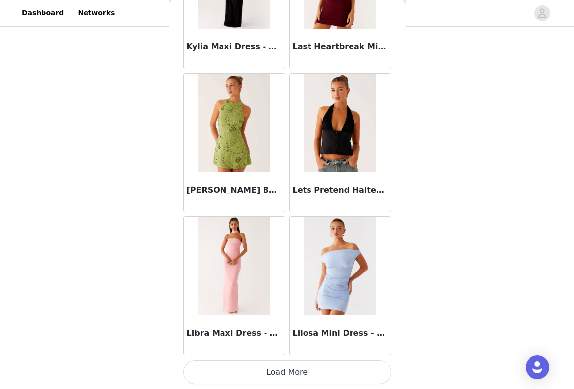
scroll to position [3989, 0]
click at [268, 366] on button "Load More" at bounding box center [287, 373] width 208 height 24
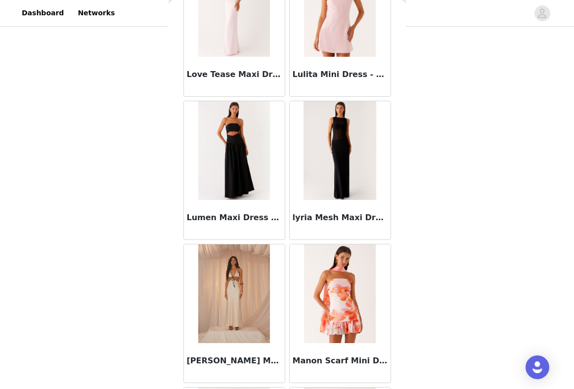
scroll to position [4419, 0]
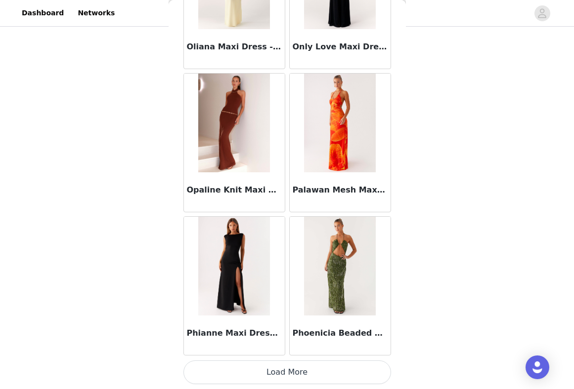
click at [271, 371] on button "Load More" at bounding box center [287, 373] width 208 height 24
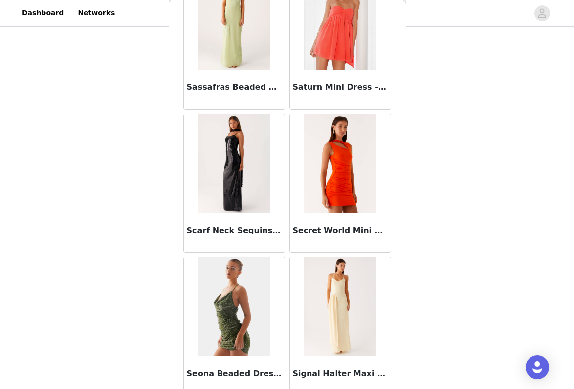
scroll to position [6386, 0]
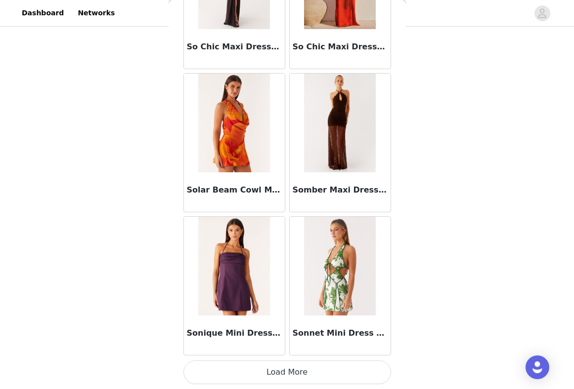
click at [266, 368] on button "Load More" at bounding box center [287, 373] width 208 height 24
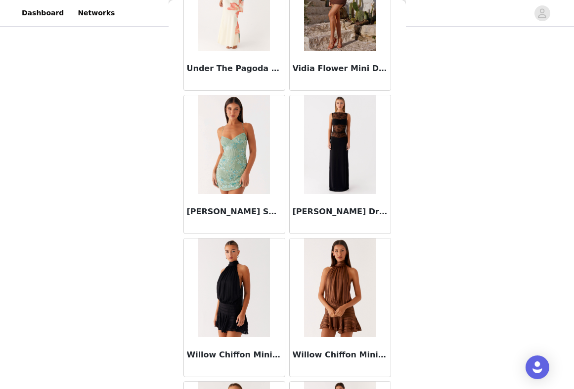
scroll to position [7700, 0]
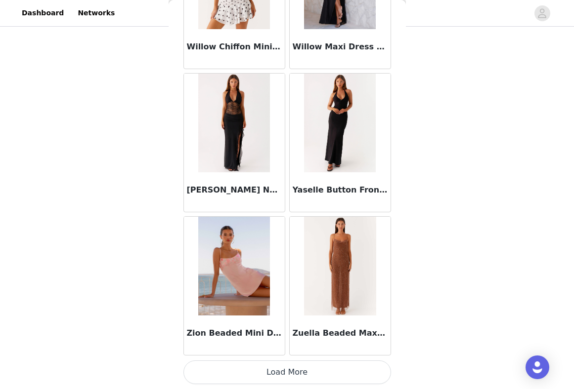
click at [276, 372] on button "Load More" at bounding box center [287, 373] width 208 height 24
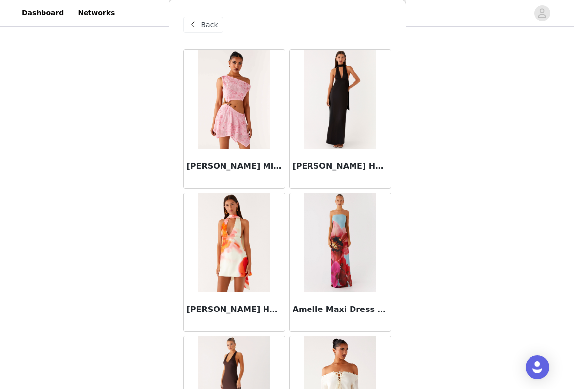
scroll to position [0, 0]
click at [205, 26] on span "Back" at bounding box center [209, 25] width 17 height 10
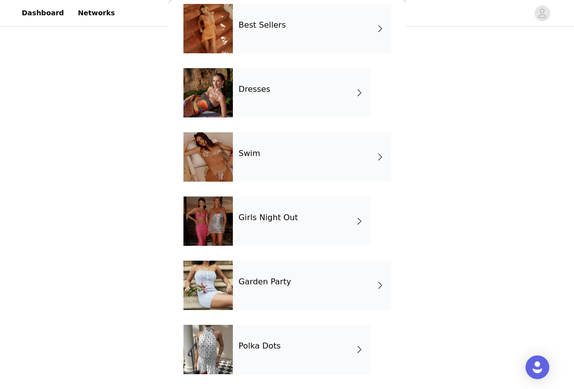
scroll to position [238, 0]
click at [274, 224] on div "Girls Night Out" at bounding box center [301, 221] width 137 height 49
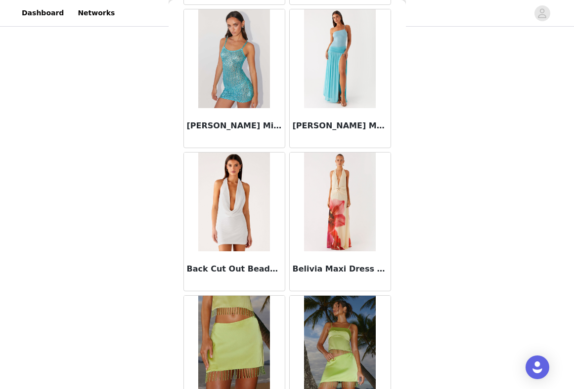
scroll to position [896, 0]
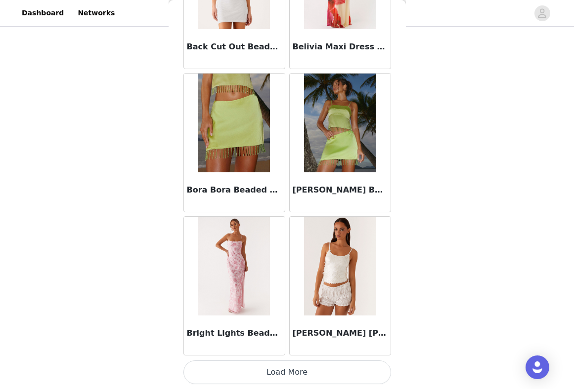
click at [280, 373] on button "Load More" at bounding box center [287, 373] width 208 height 24
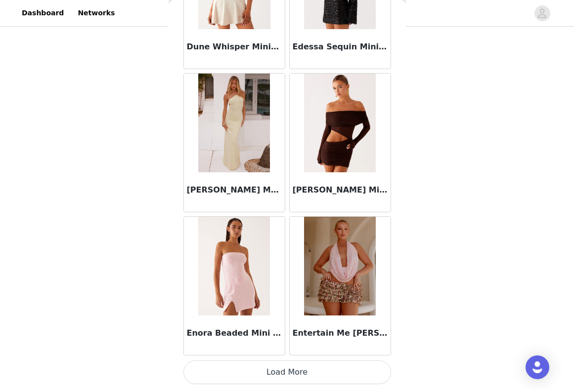
scroll to position [2556, 0]
click at [286, 373] on button "Load More" at bounding box center [287, 373] width 208 height 24
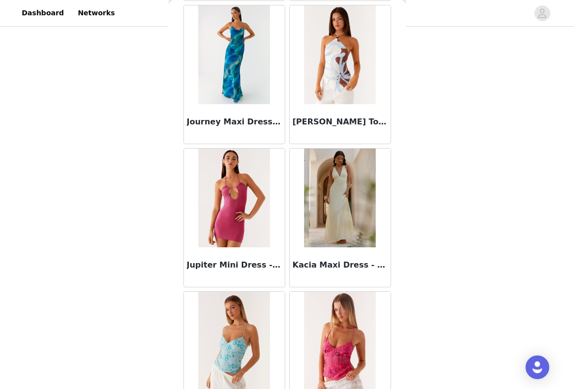
scroll to position [3773, 0]
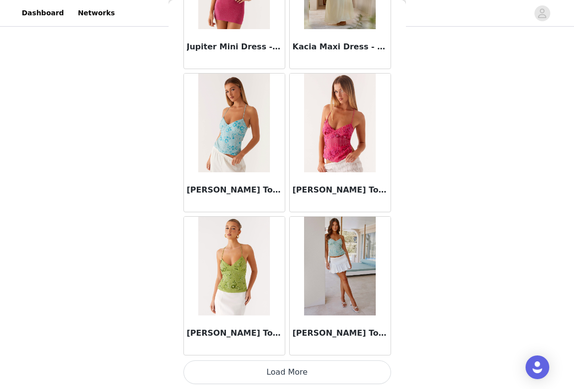
click at [240, 374] on button "Load More" at bounding box center [287, 373] width 208 height 24
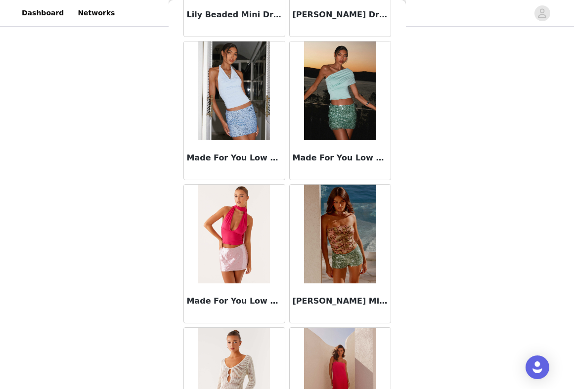
scroll to position [5314, 0]
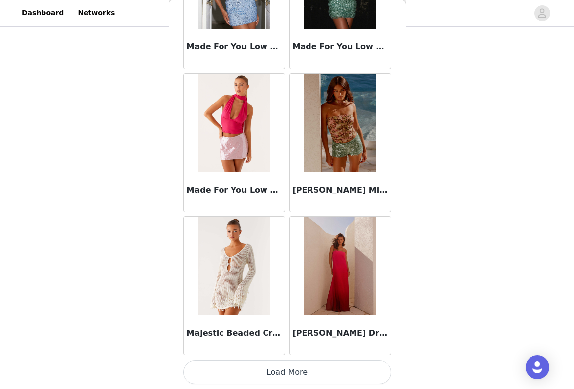
click at [248, 379] on button "Load More" at bounding box center [287, 373] width 208 height 24
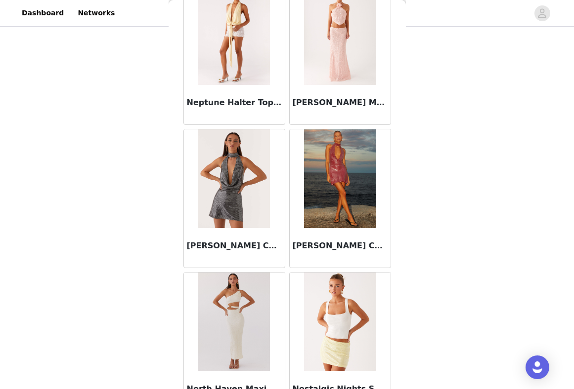
scroll to position [6787, 0]
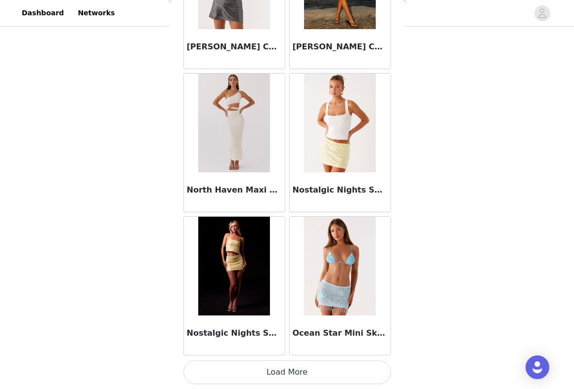
click at [266, 373] on button "Load More" at bounding box center [287, 373] width 208 height 24
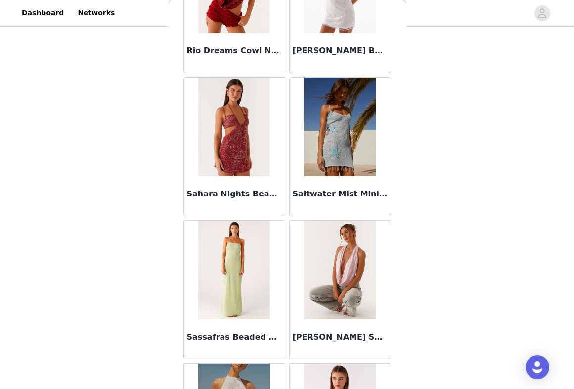
scroll to position [8278, 0]
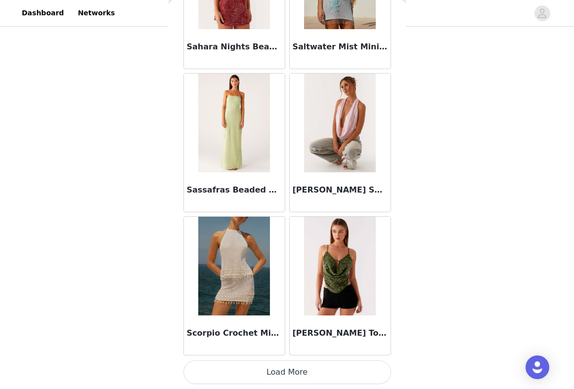
click at [268, 377] on button "Load More" at bounding box center [287, 373] width 208 height 24
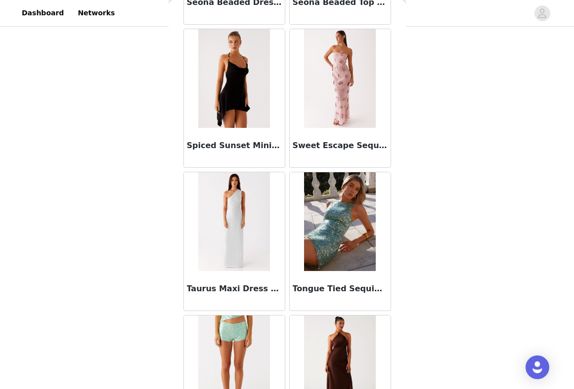
scroll to position [8762, 0]
